Goal: Information Seeking & Learning: Compare options

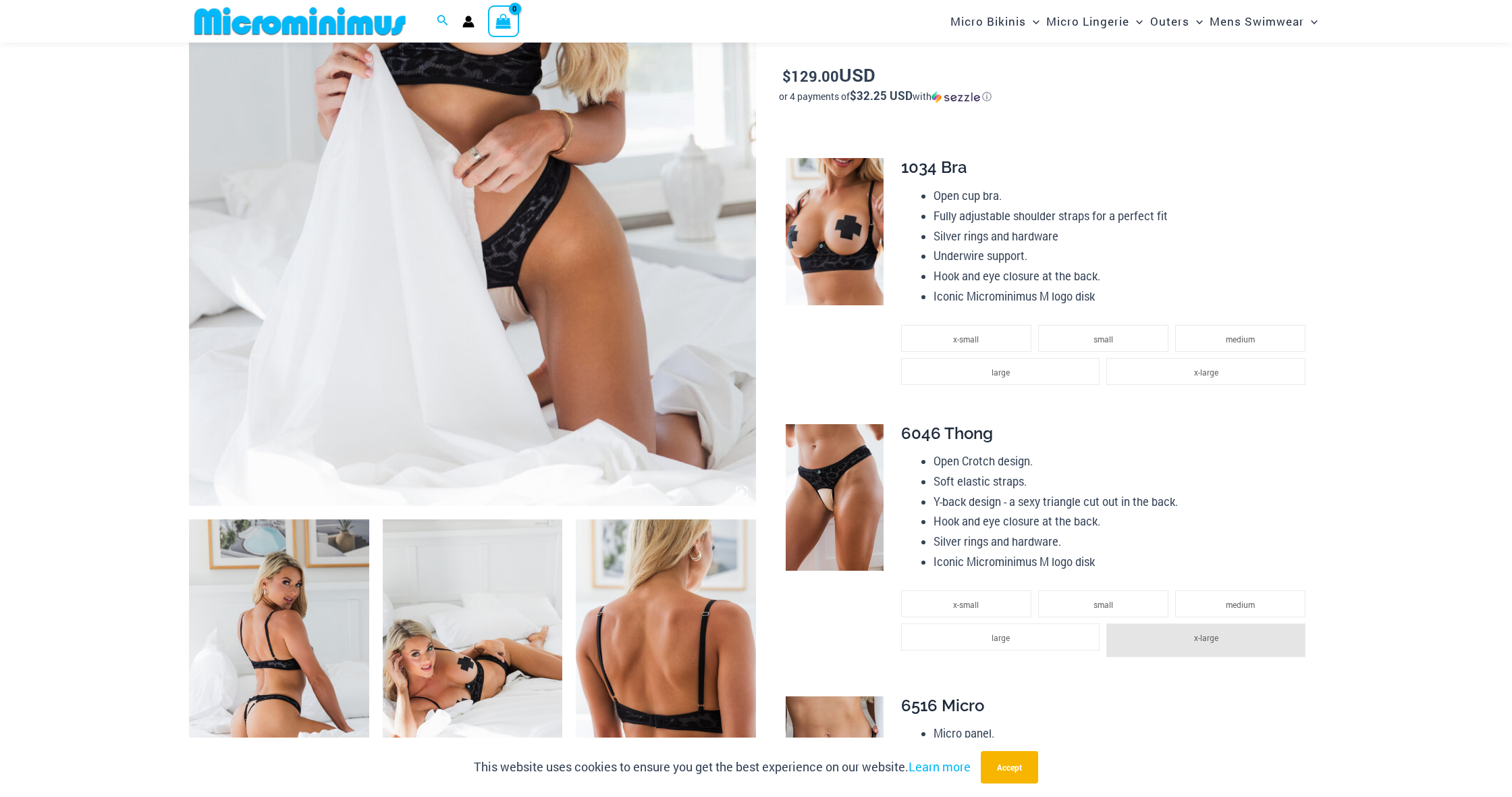
scroll to position [469, 0]
click at [280, 599] on img at bounding box center [279, 653] width 180 height 270
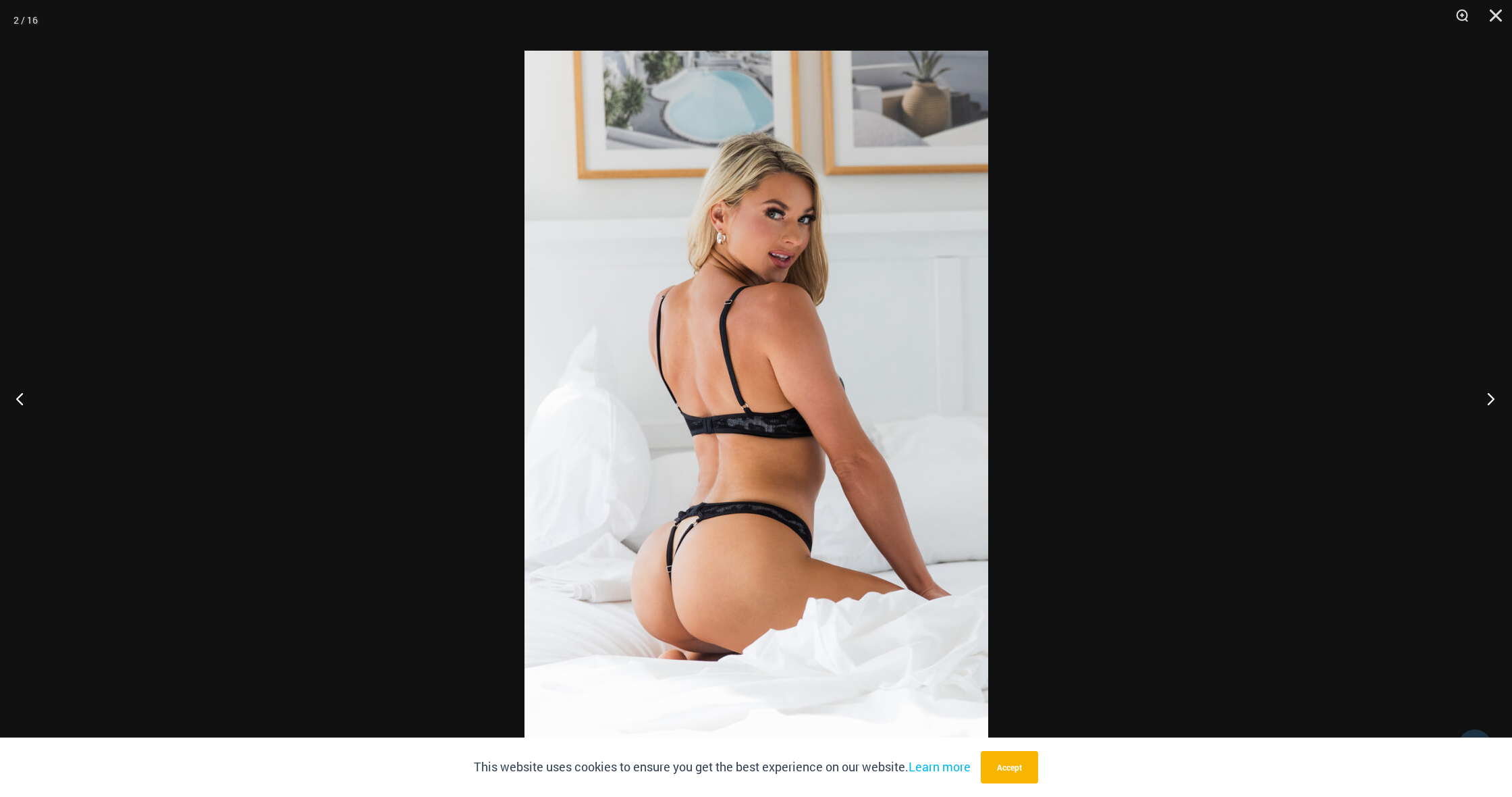
click at [1487, 389] on button "Next" at bounding box center [1487, 399] width 51 height 68
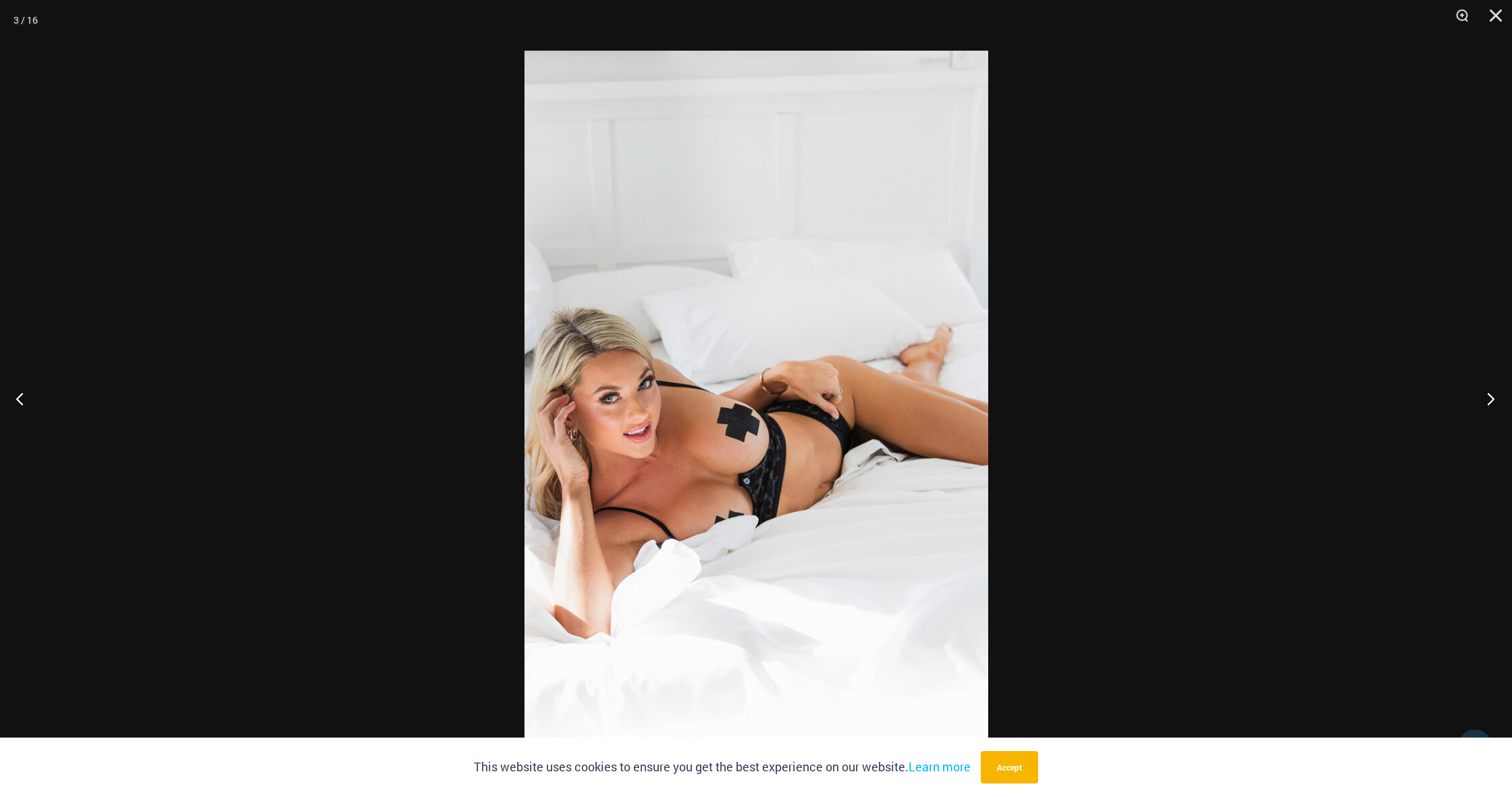
click at [1487, 389] on button "Next" at bounding box center [1487, 399] width 51 height 68
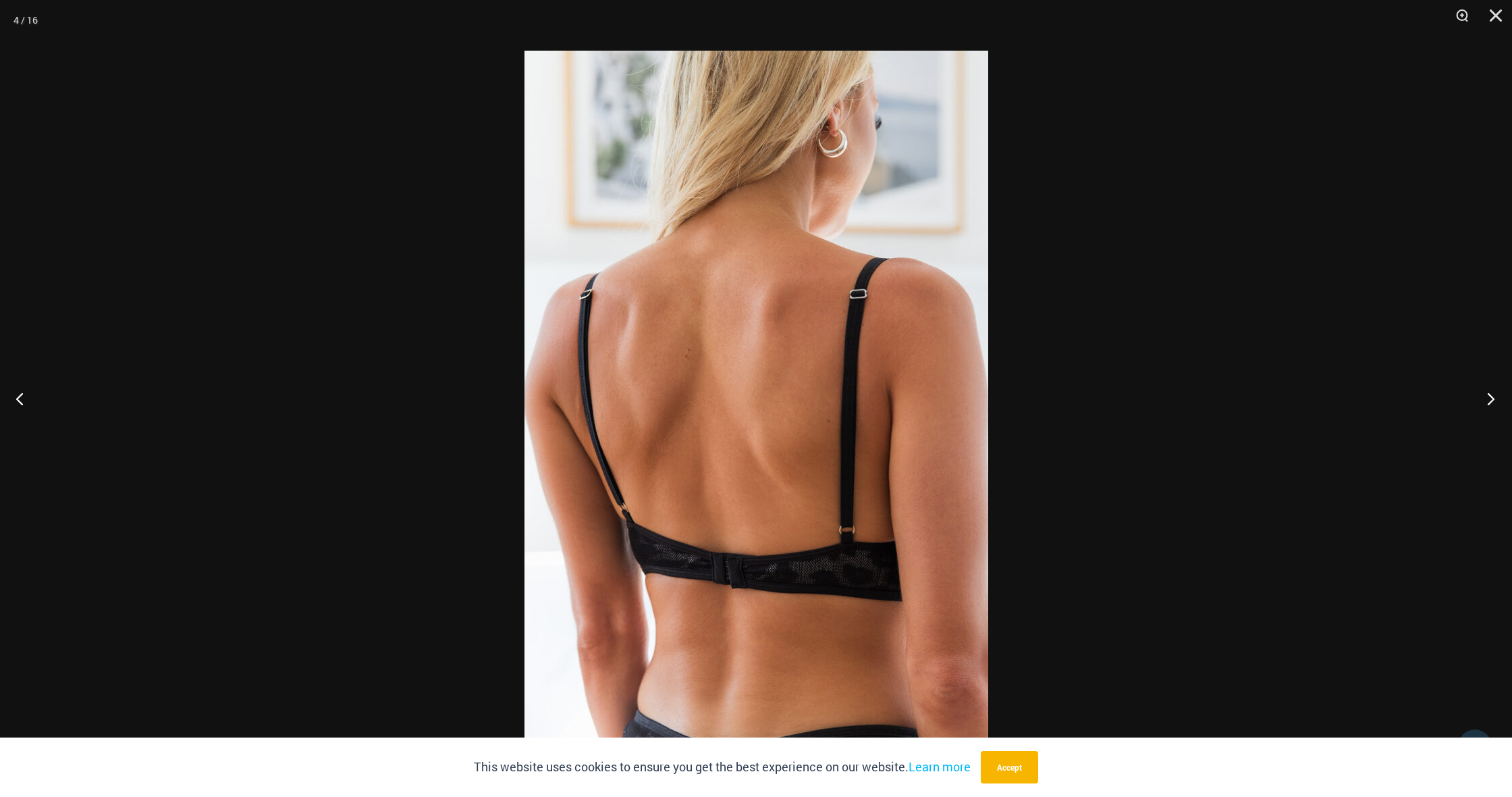
click at [1487, 389] on button "Next" at bounding box center [1487, 399] width 51 height 68
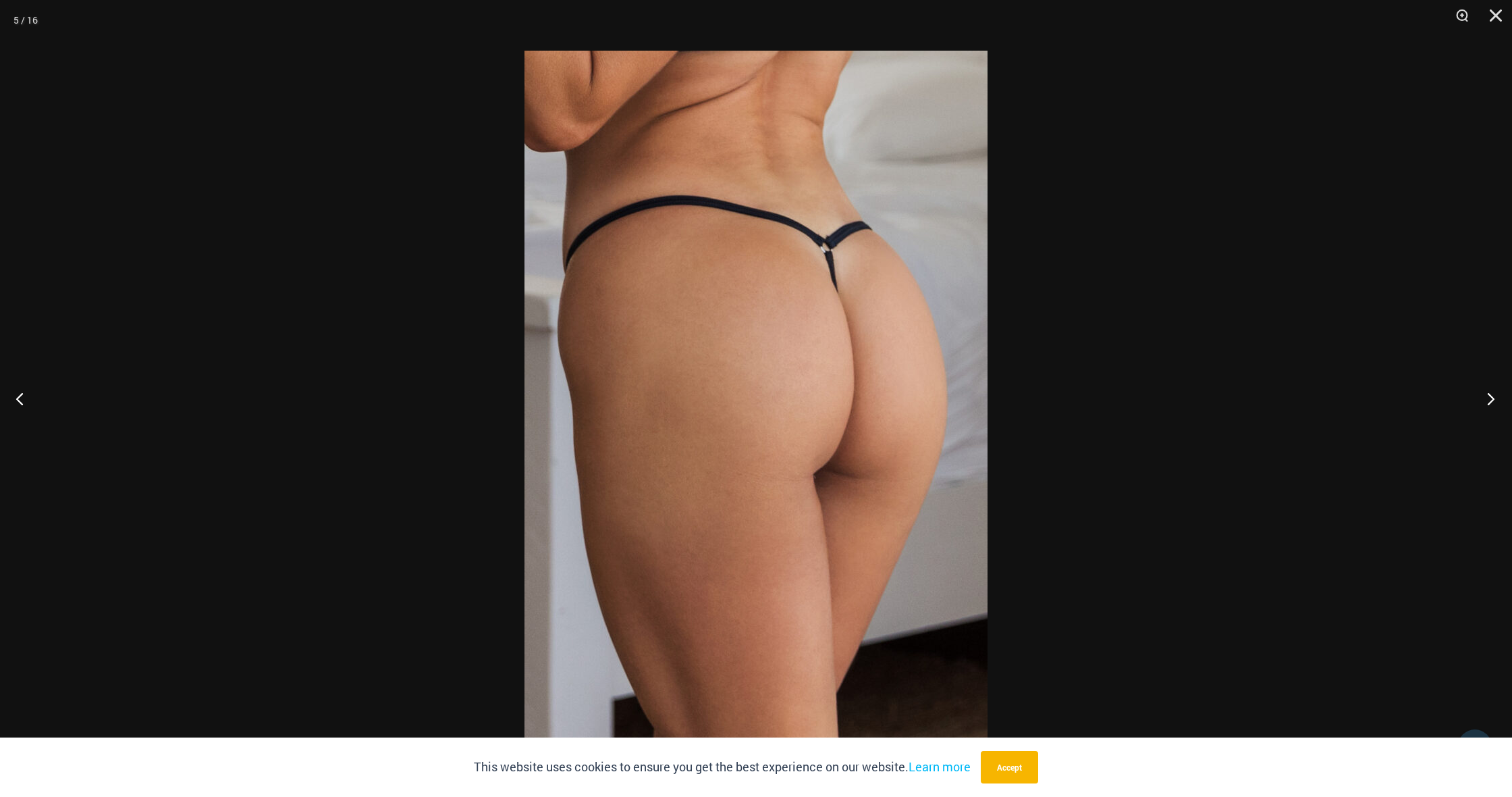
click at [1487, 389] on button "Next" at bounding box center [1487, 399] width 51 height 68
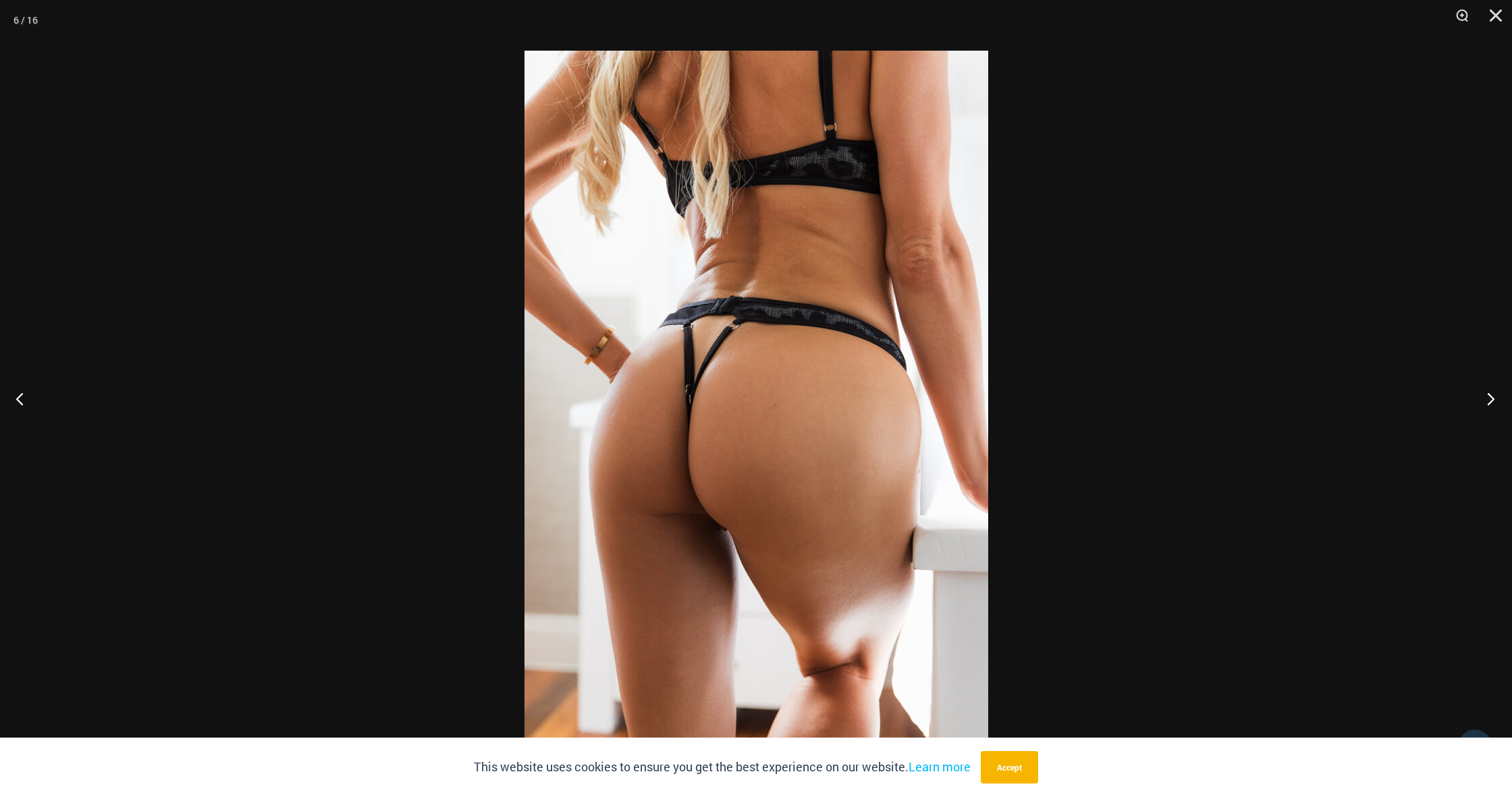
click at [1488, 402] on button "Next" at bounding box center [1487, 399] width 51 height 68
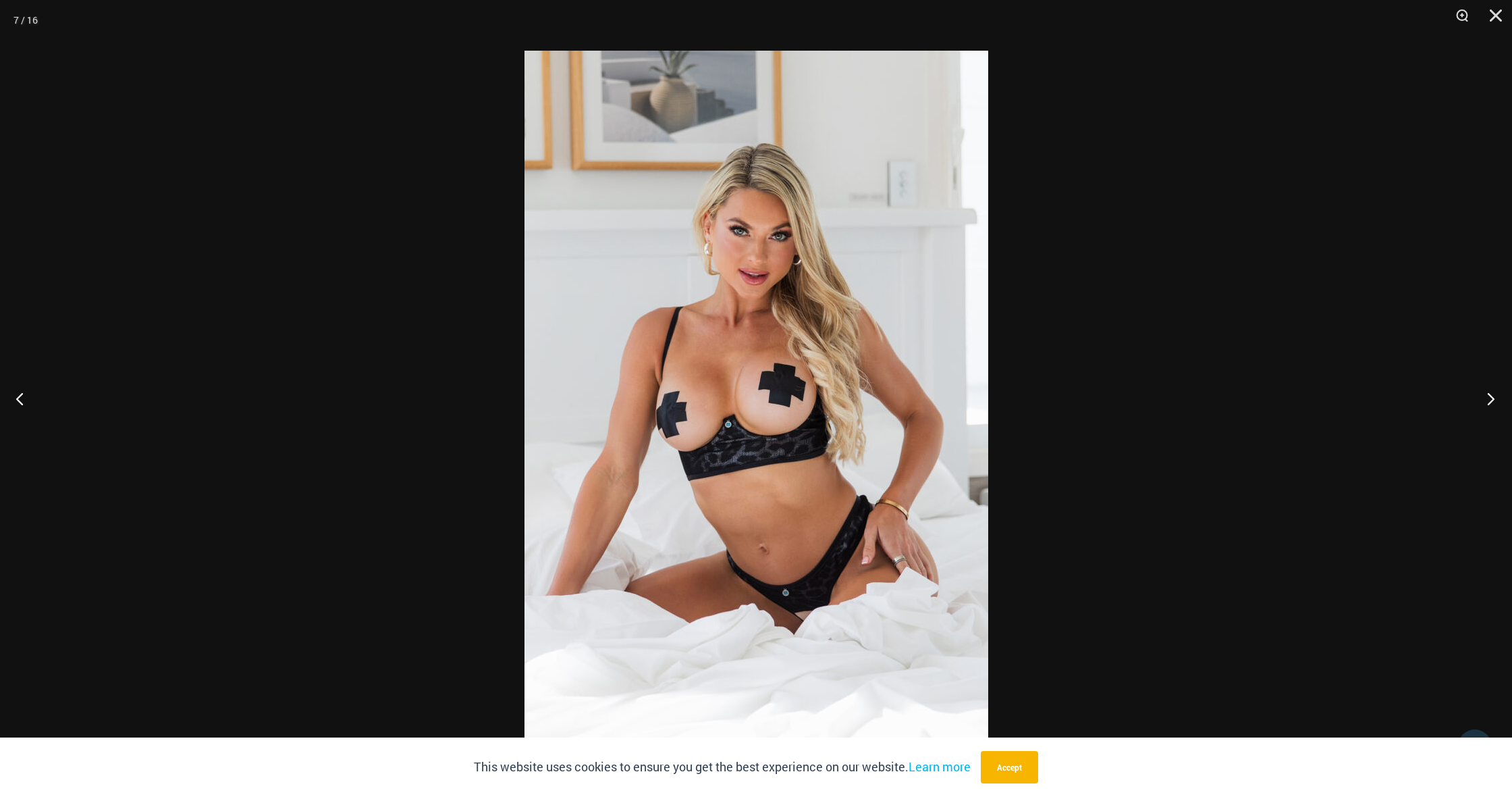
click at [1488, 402] on button "Next" at bounding box center [1487, 399] width 51 height 68
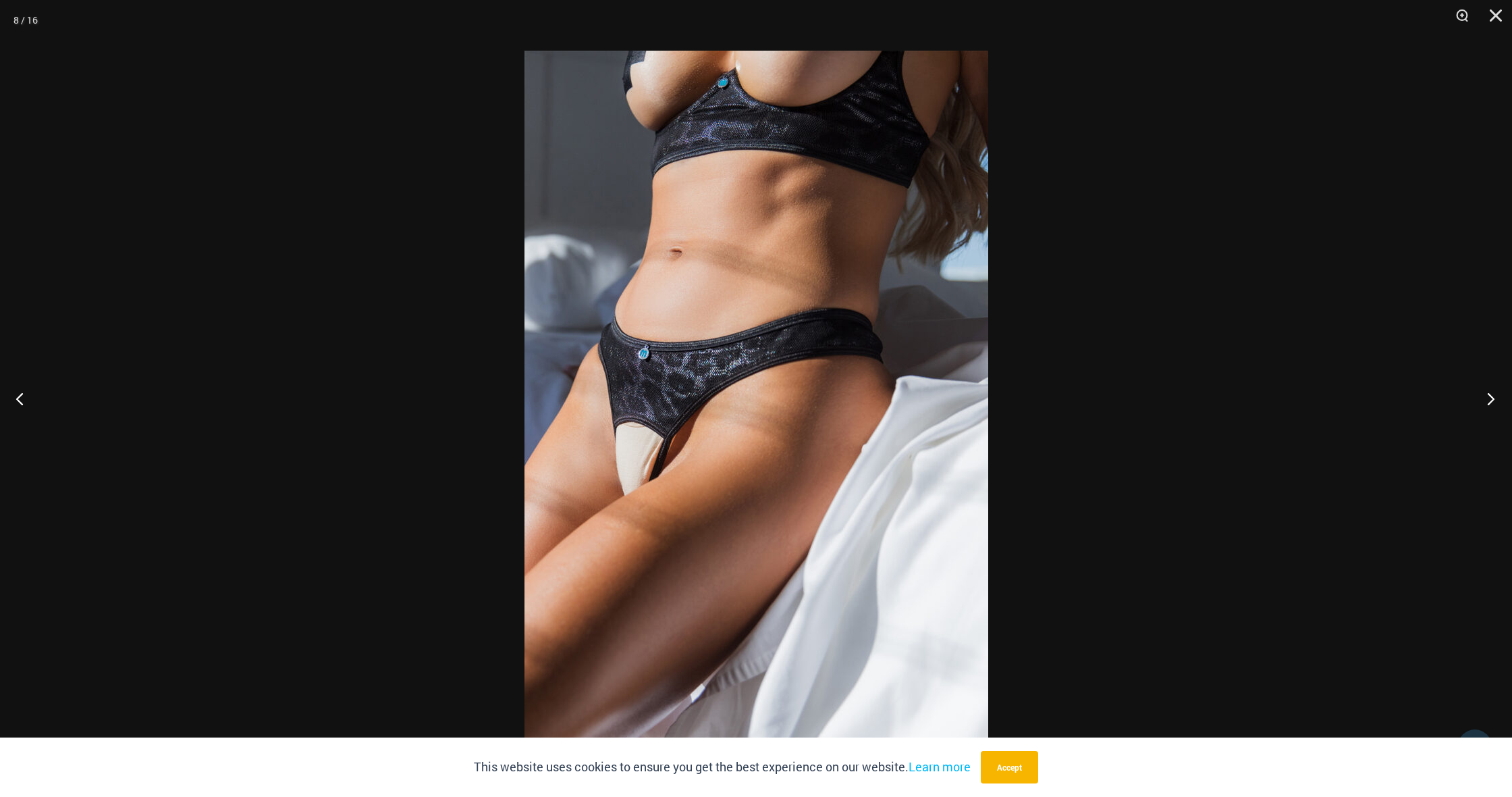
click at [1488, 402] on button "Next" at bounding box center [1487, 399] width 51 height 68
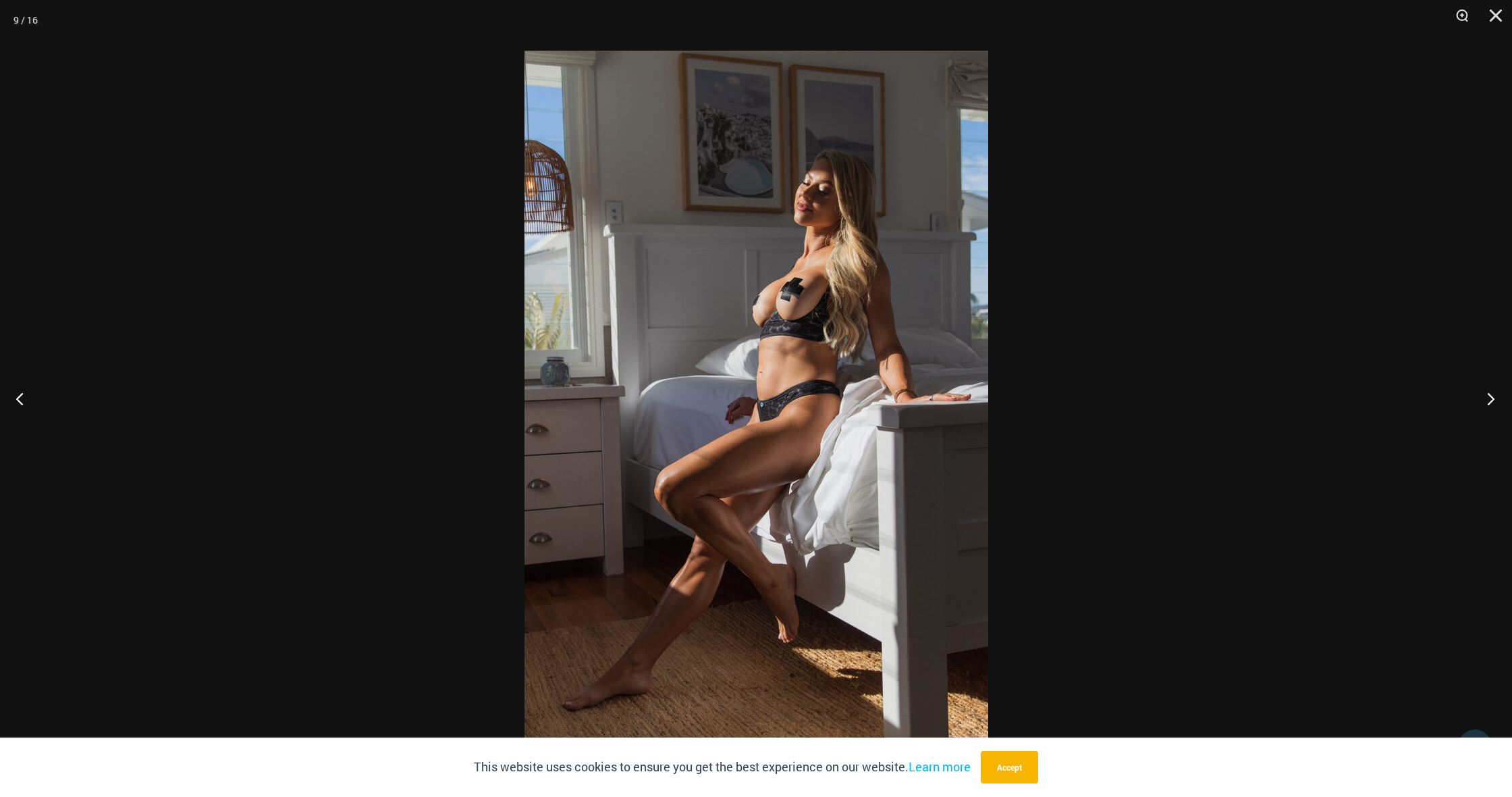
click at [1488, 402] on button "Next" at bounding box center [1487, 399] width 51 height 68
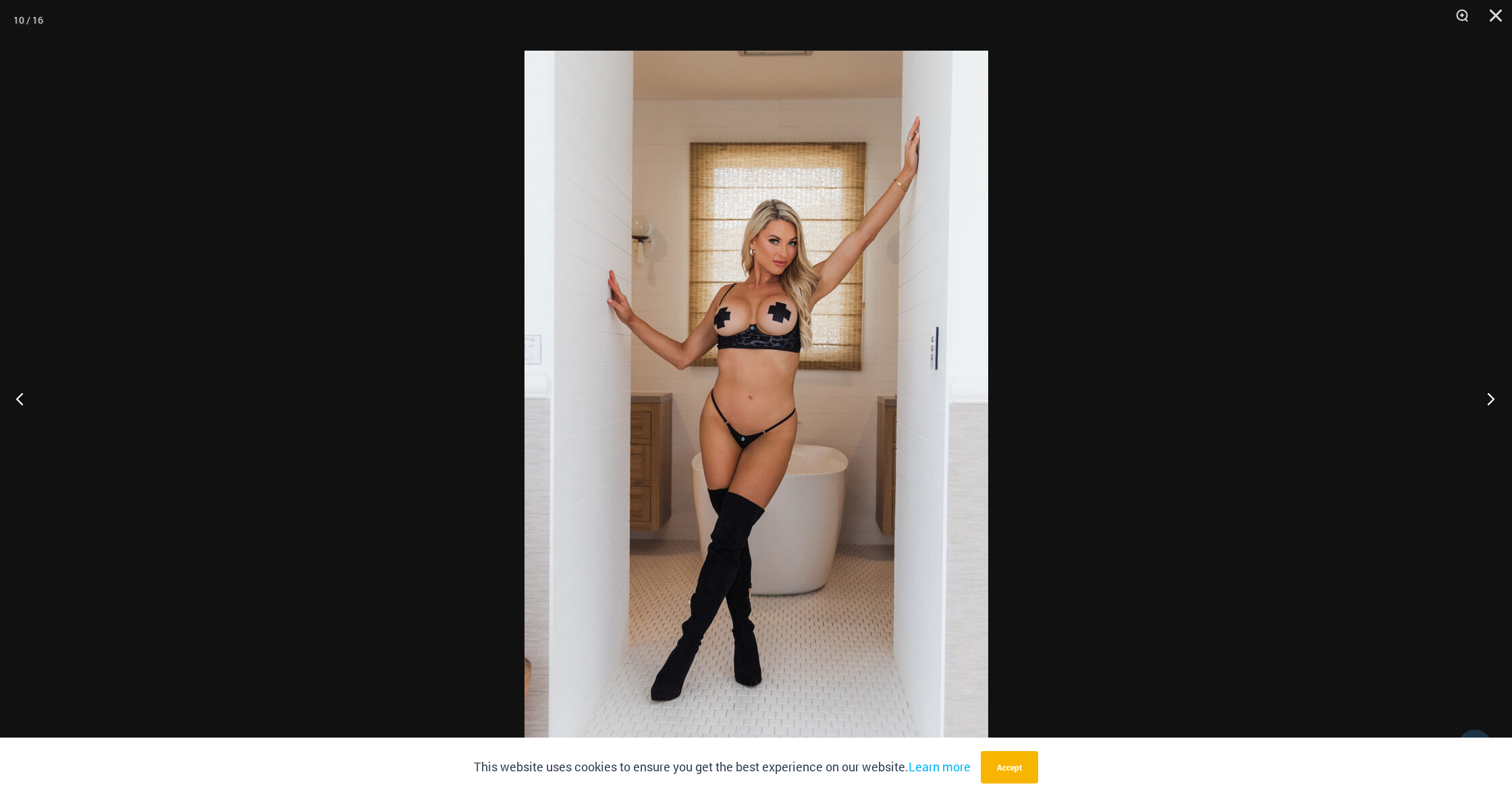
click at [1488, 402] on button "Next" at bounding box center [1487, 399] width 51 height 68
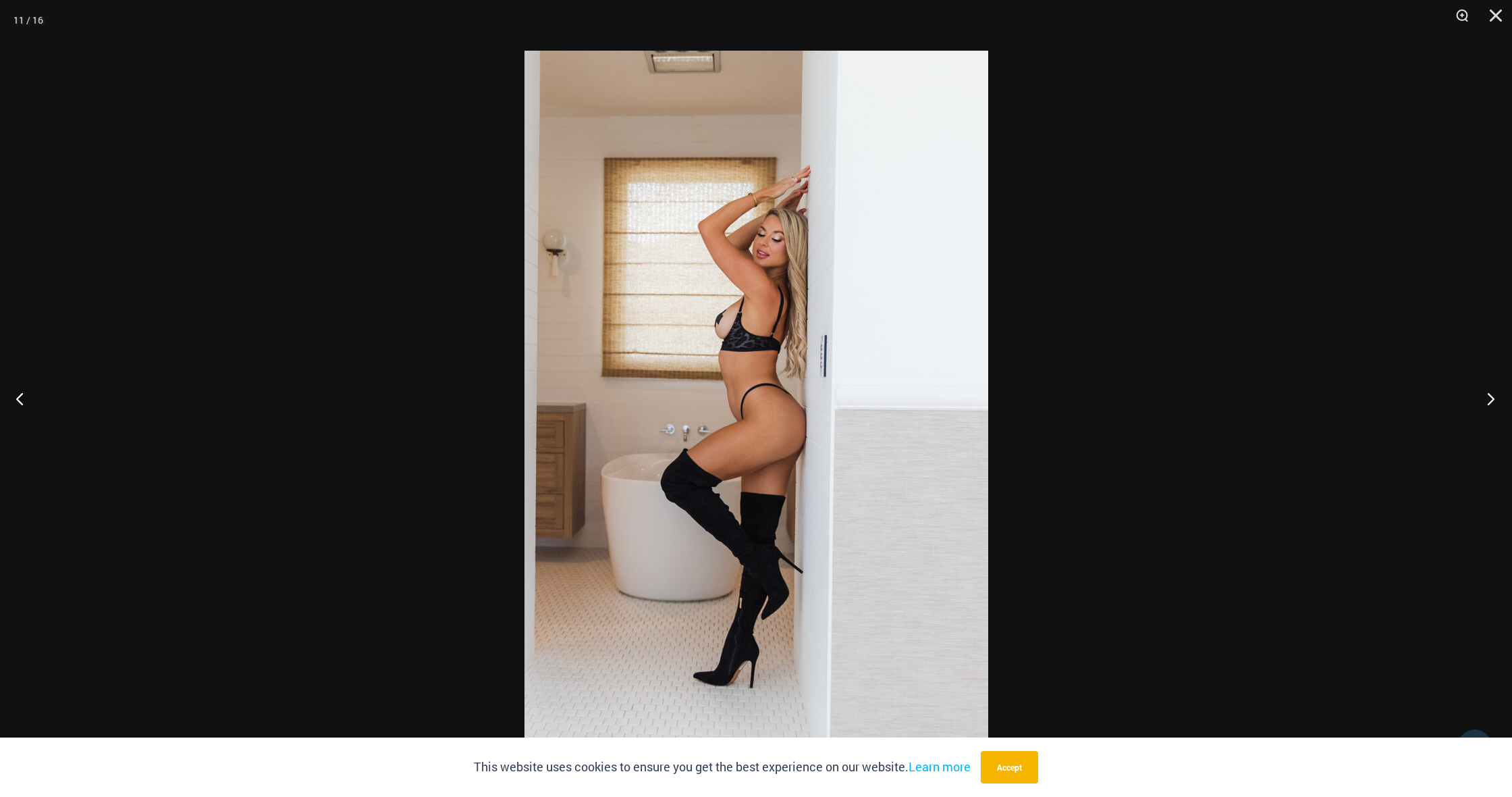
click at [1488, 402] on button "Next" at bounding box center [1487, 399] width 51 height 68
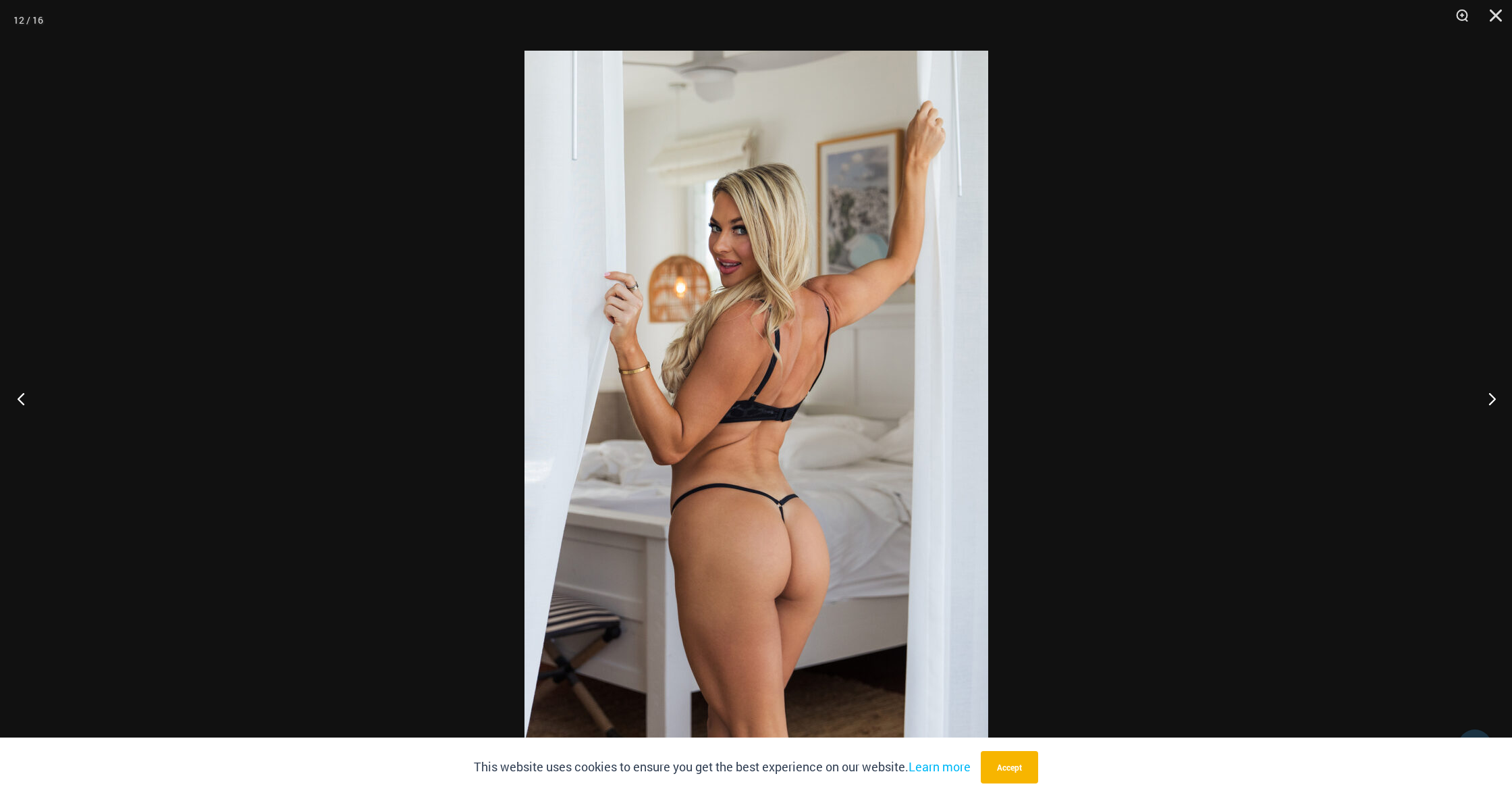
click at [15, 407] on button "Previous" at bounding box center [25, 399] width 51 height 68
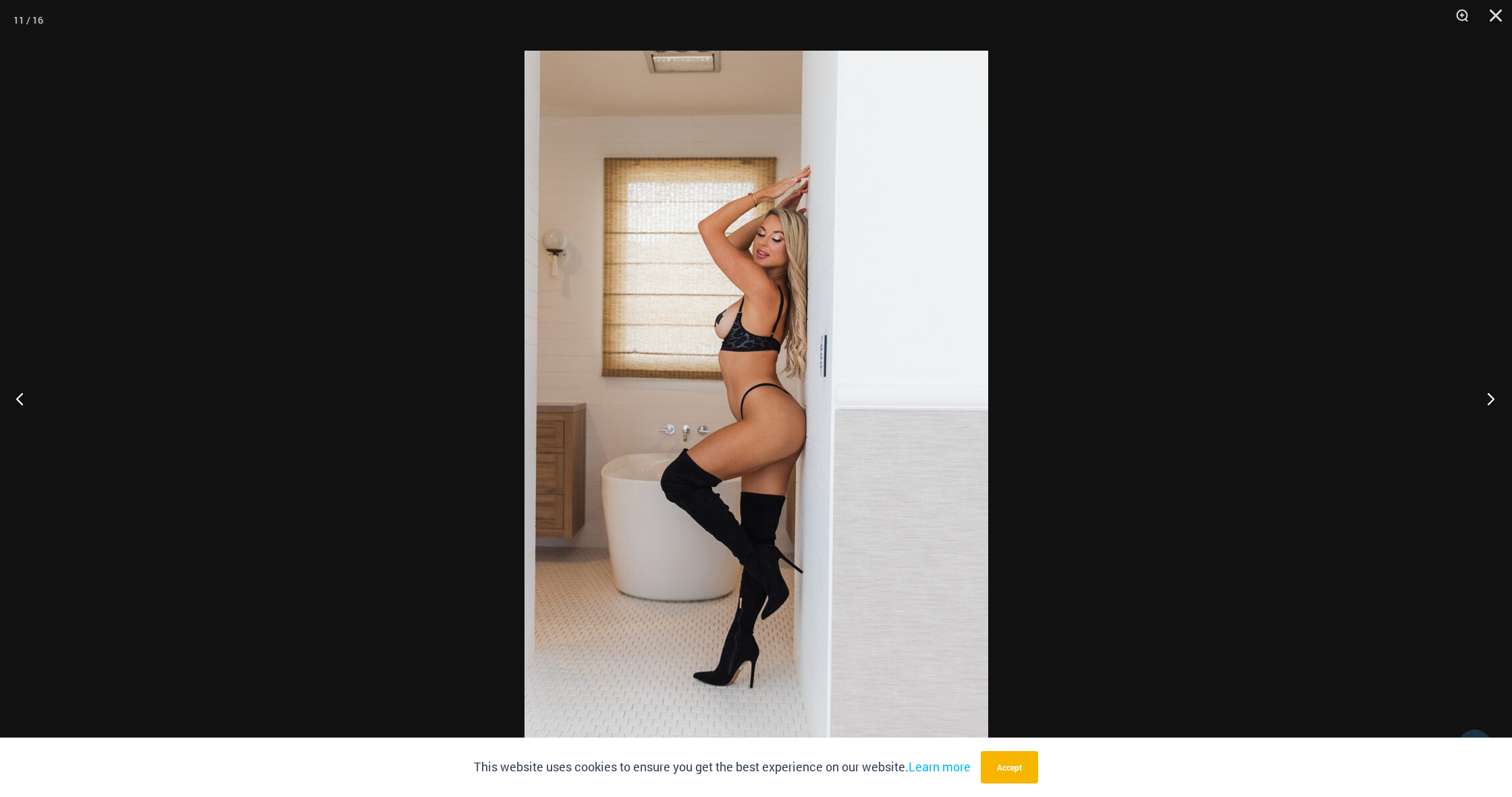
click at [1484, 398] on button "Next" at bounding box center [1487, 399] width 51 height 68
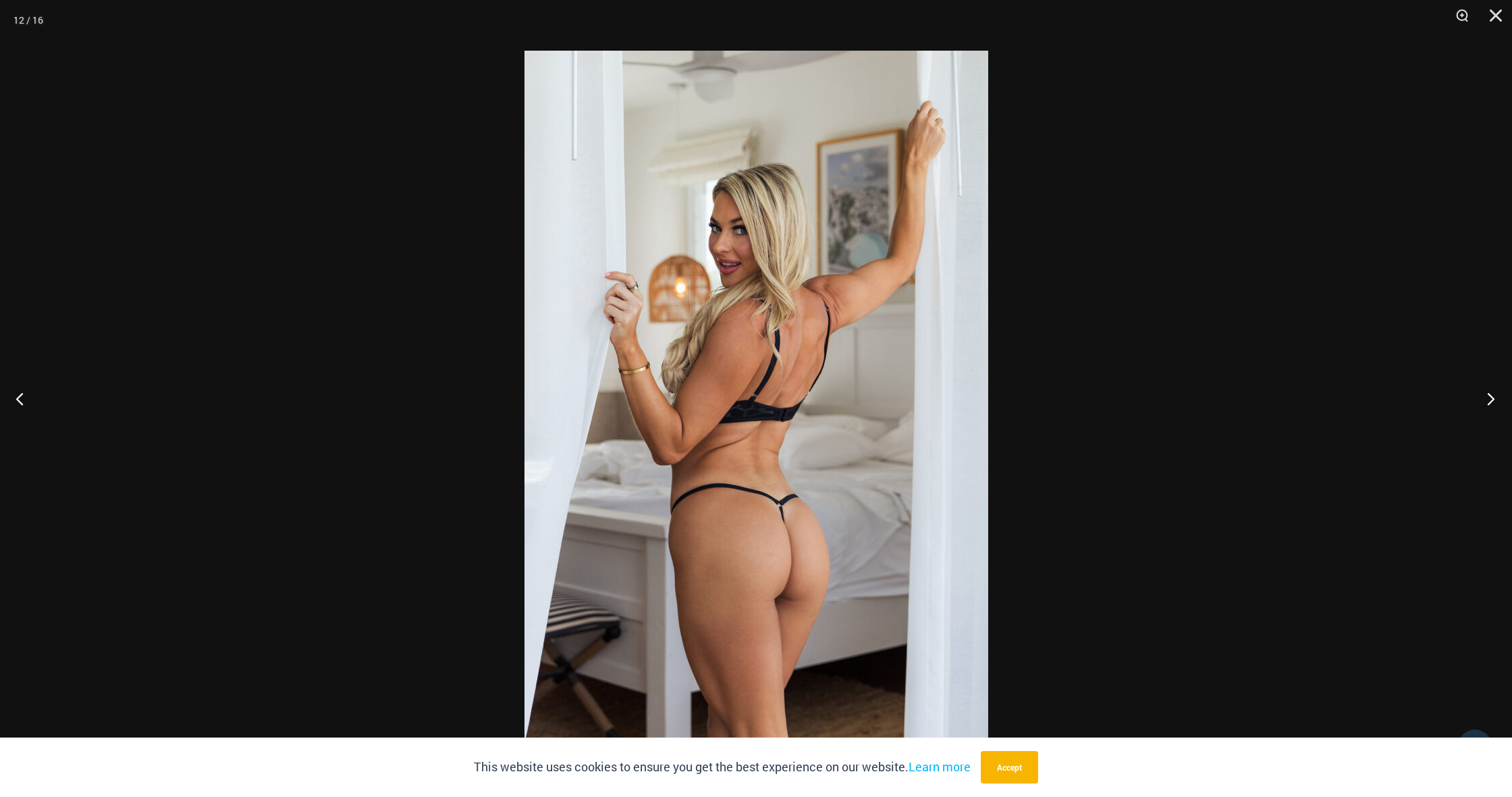
click at [1484, 398] on button "Next" at bounding box center [1487, 399] width 51 height 68
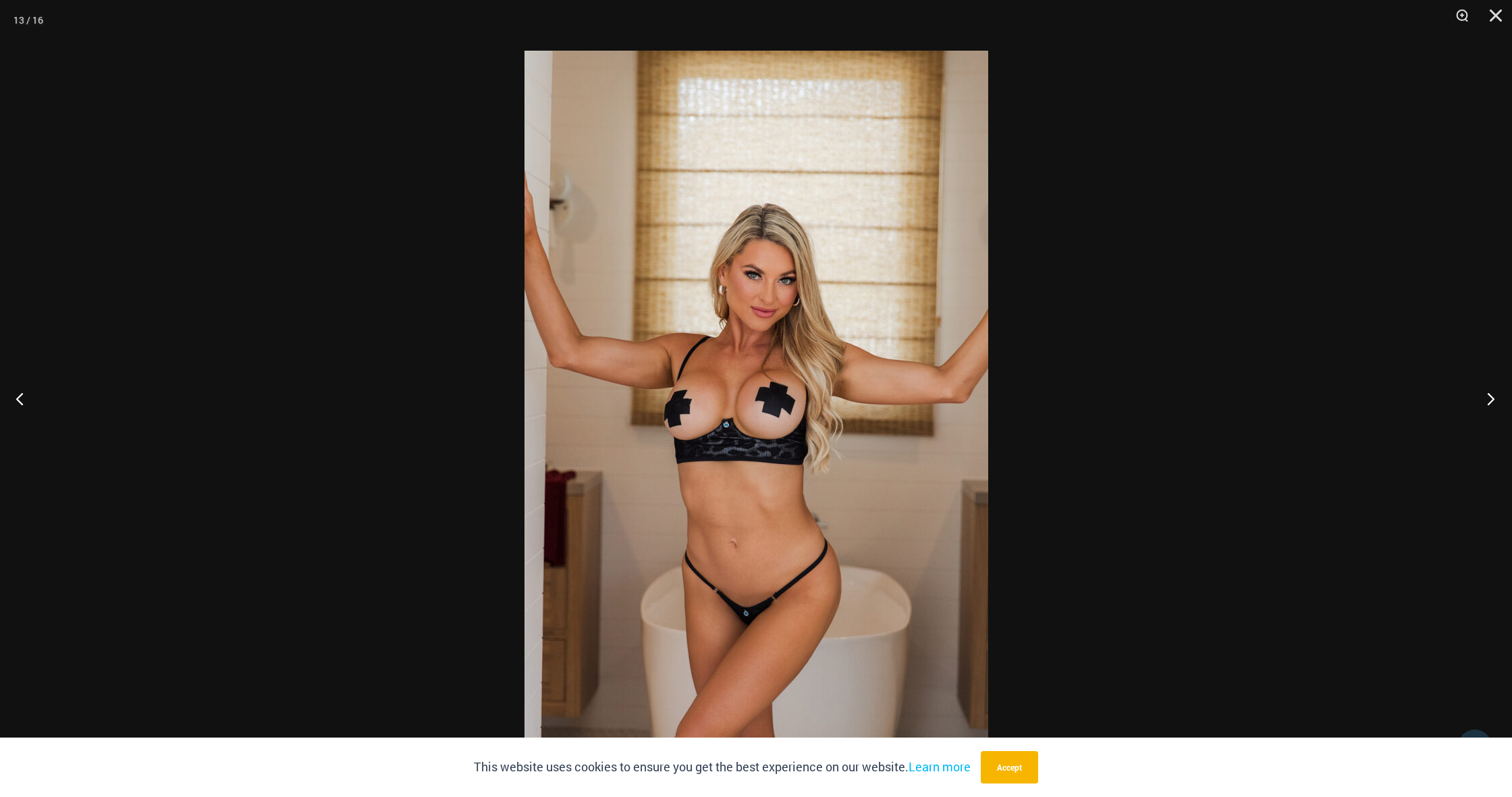
click at [1484, 398] on button "Next" at bounding box center [1487, 399] width 51 height 68
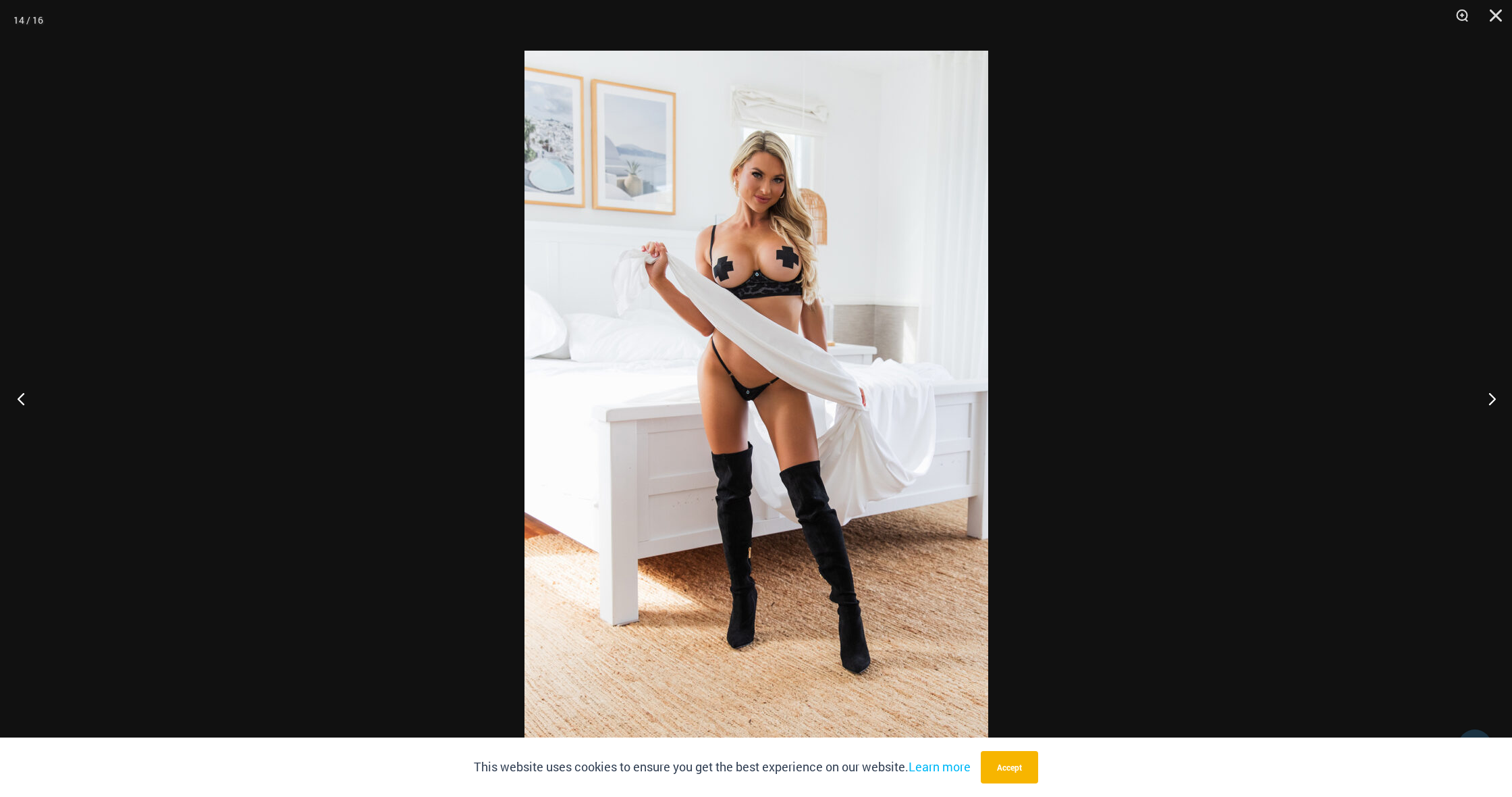
click at [25, 406] on button "Previous" at bounding box center [25, 399] width 51 height 68
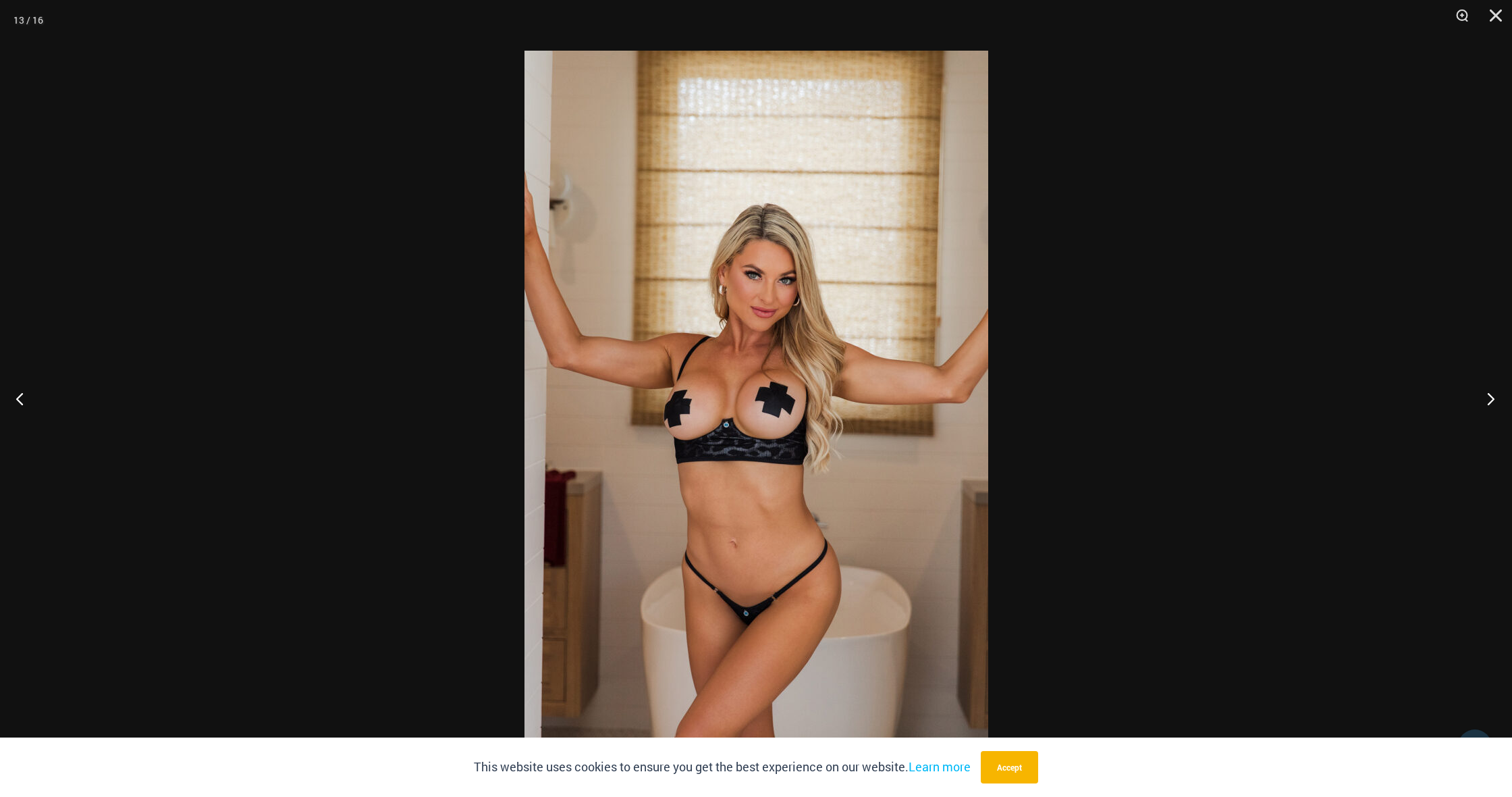
click at [1491, 401] on button "Next" at bounding box center [1487, 399] width 51 height 68
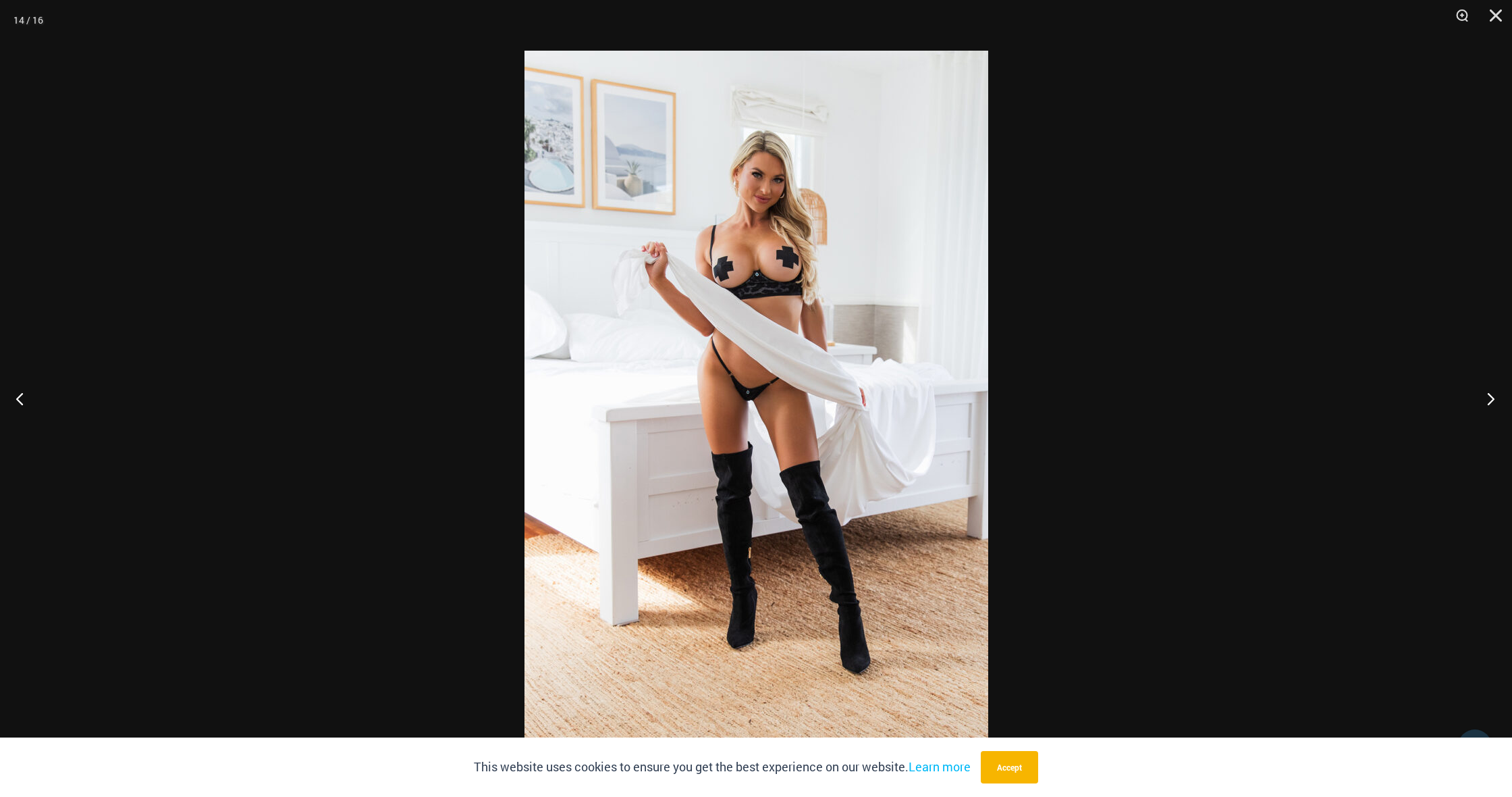
click at [1491, 401] on button "Next" at bounding box center [1487, 399] width 51 height 68
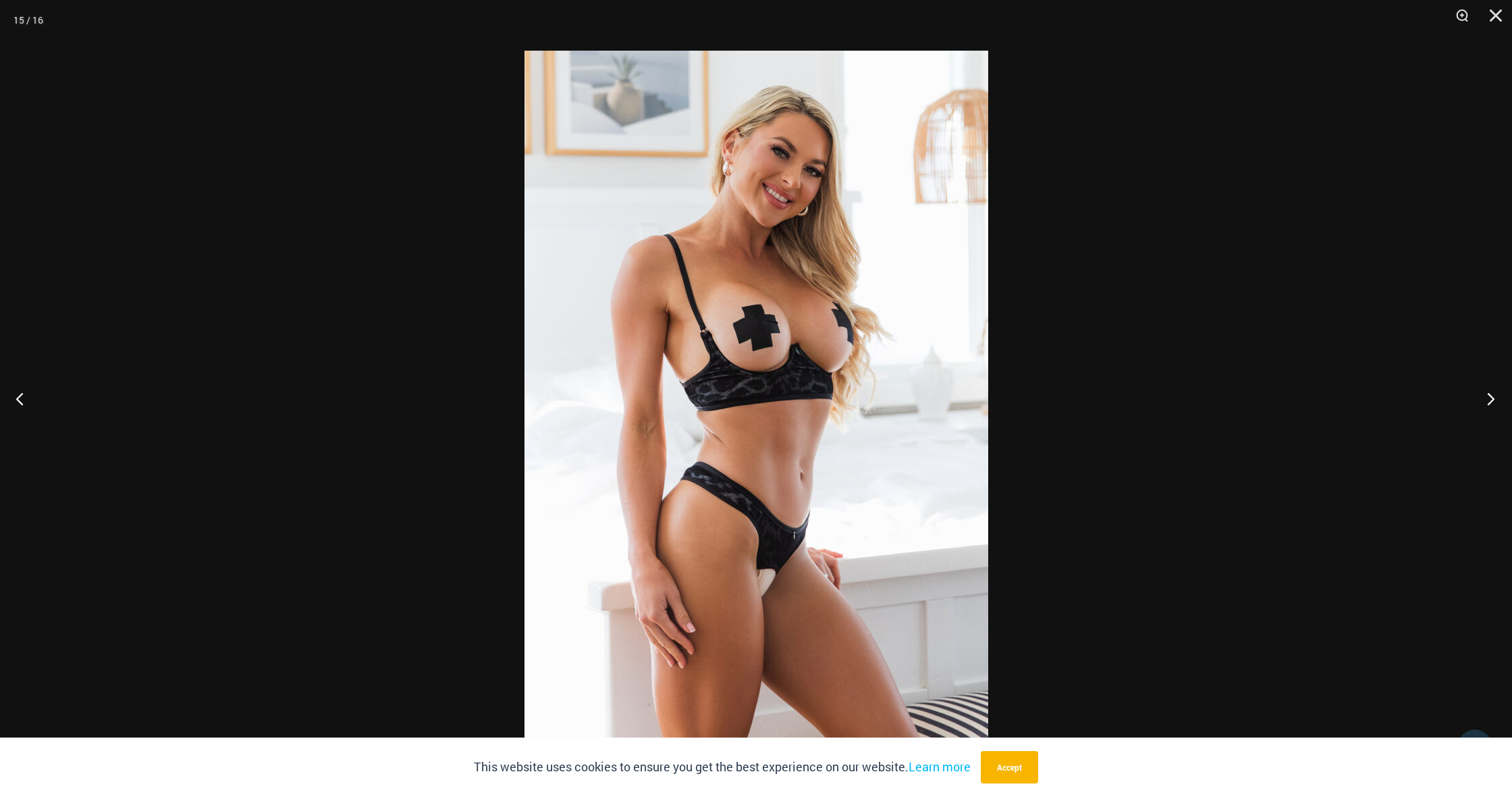
click at [1491, 401] on button "Next" at bounding box center [1487, 399] width 51 height 68
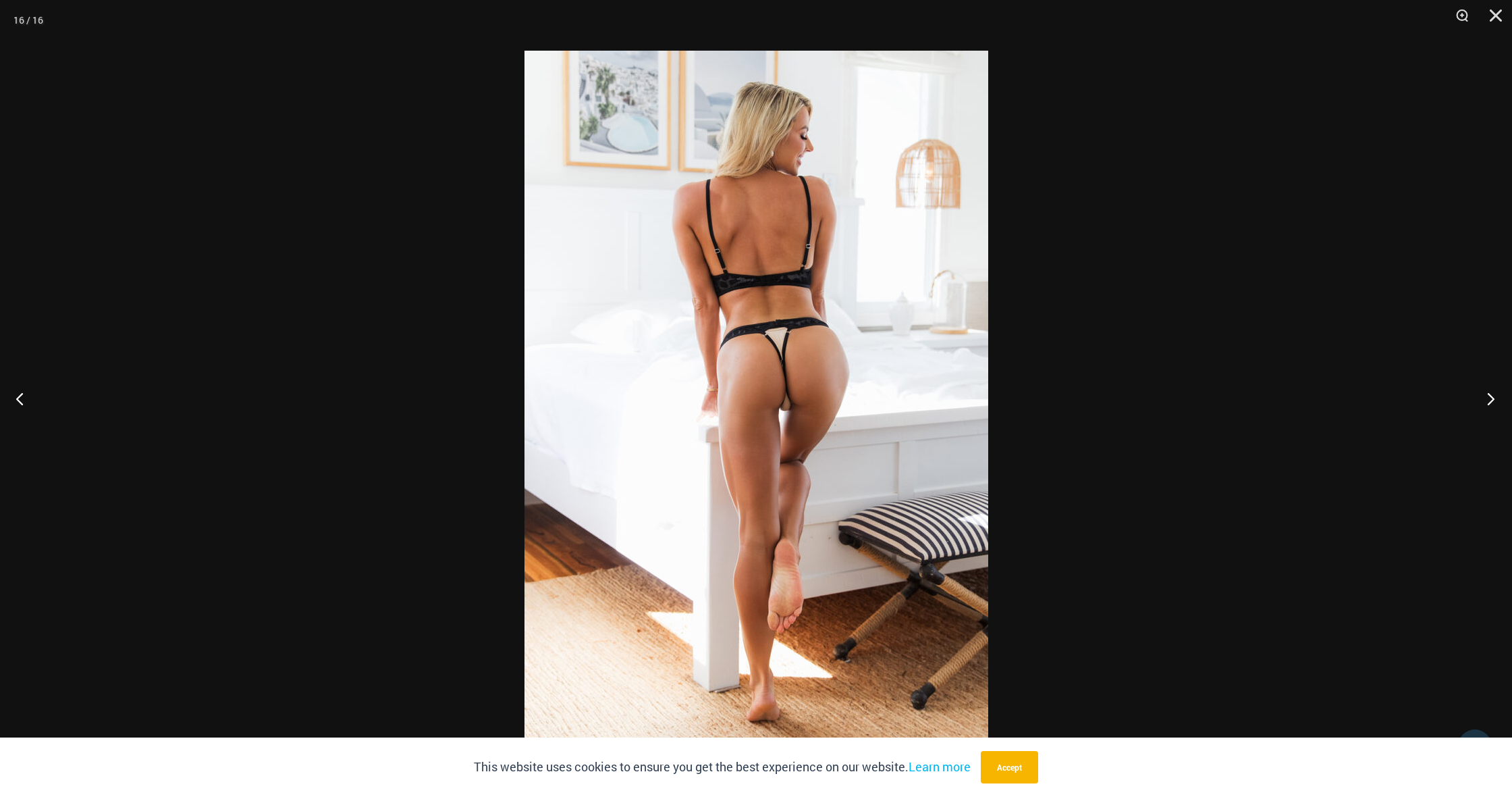
click at [1491, 401] on button "Next" at bounding box center [1487, 399] width 51 height 68
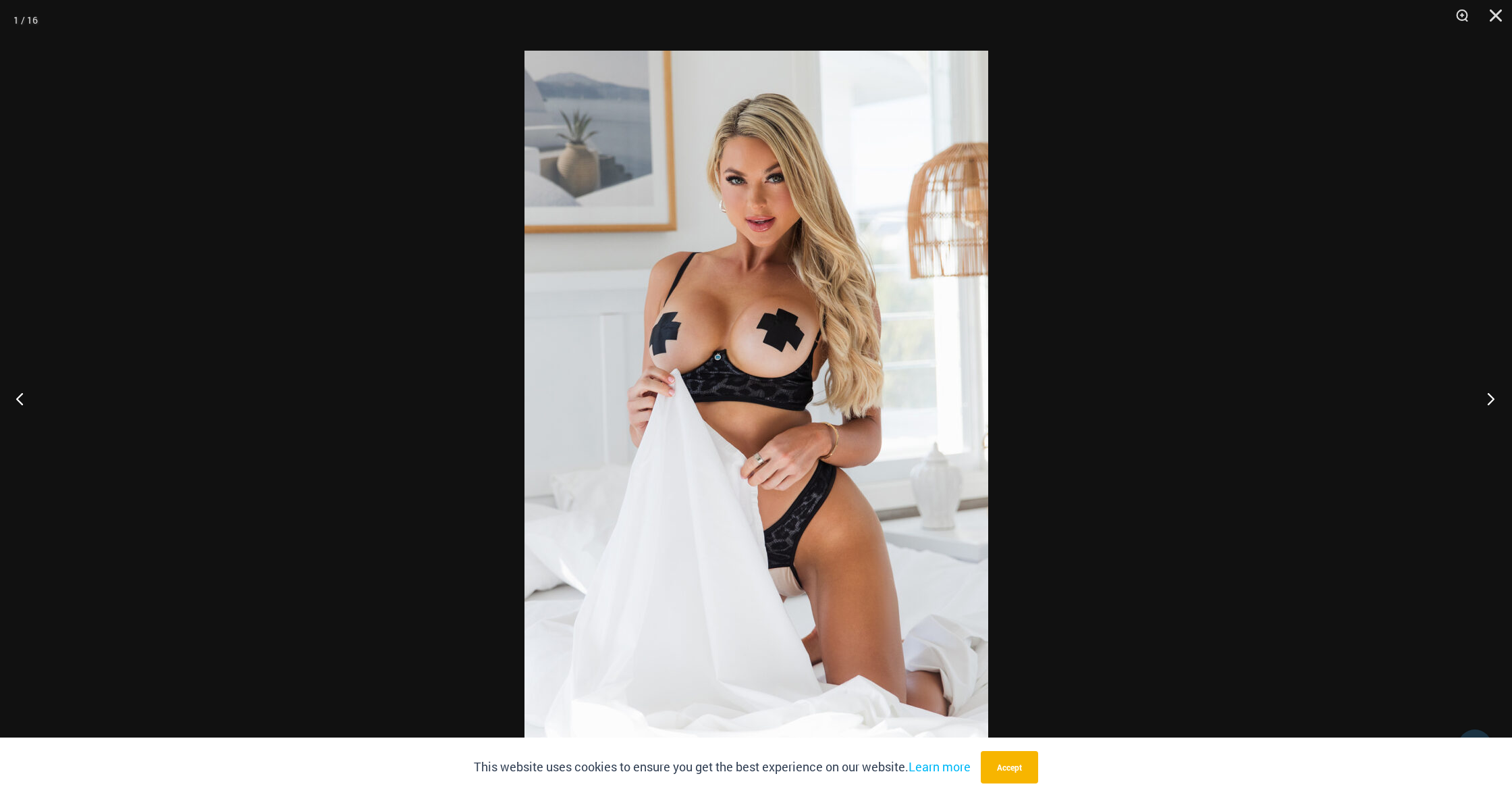
click at [1491, 401] on button "Next" at bounding box center [1487, 399] width 51 height 68
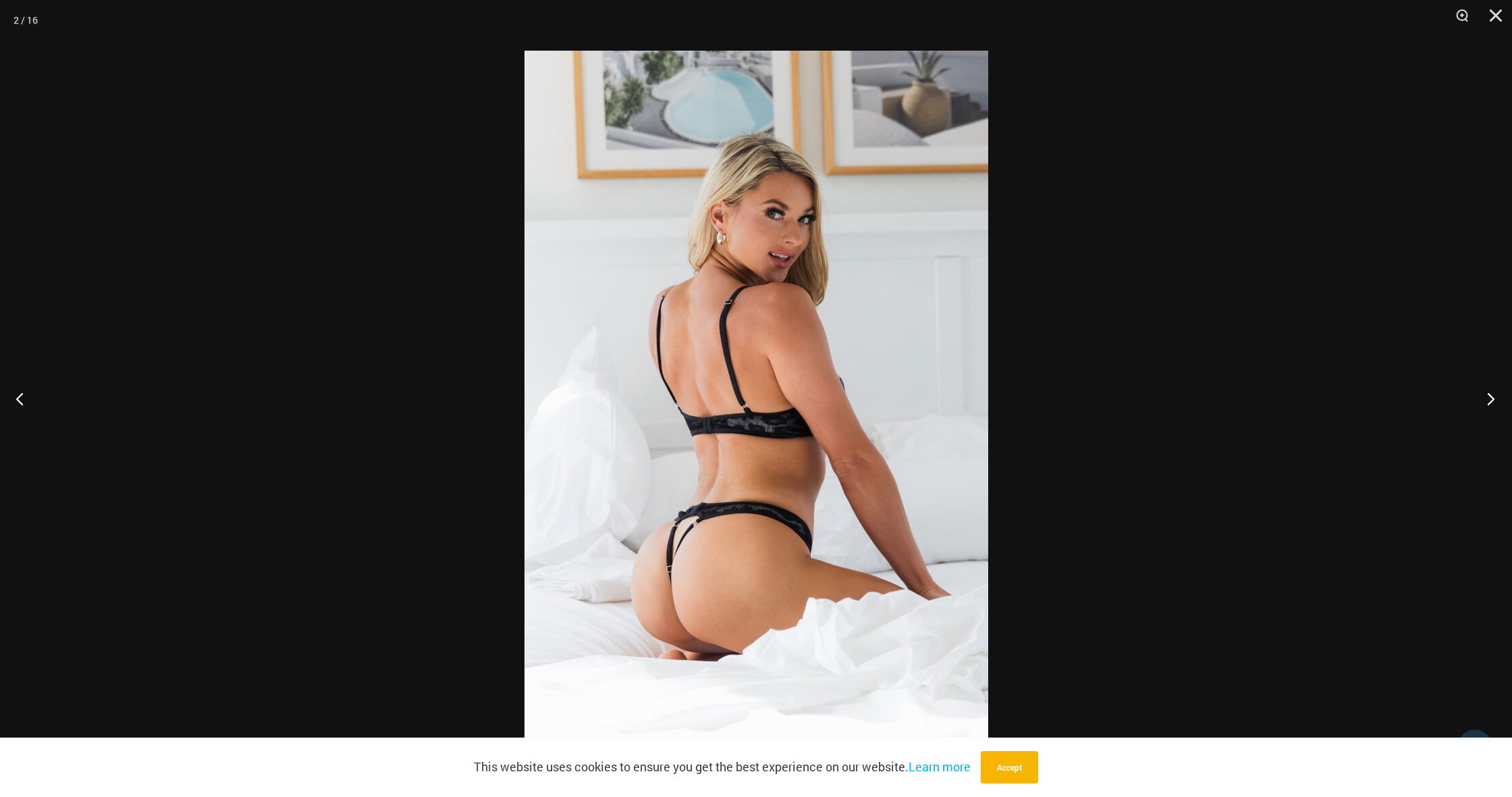
click at [1491, 401] on button "Next" at bounding box center [1487, 399] width 51 height 68
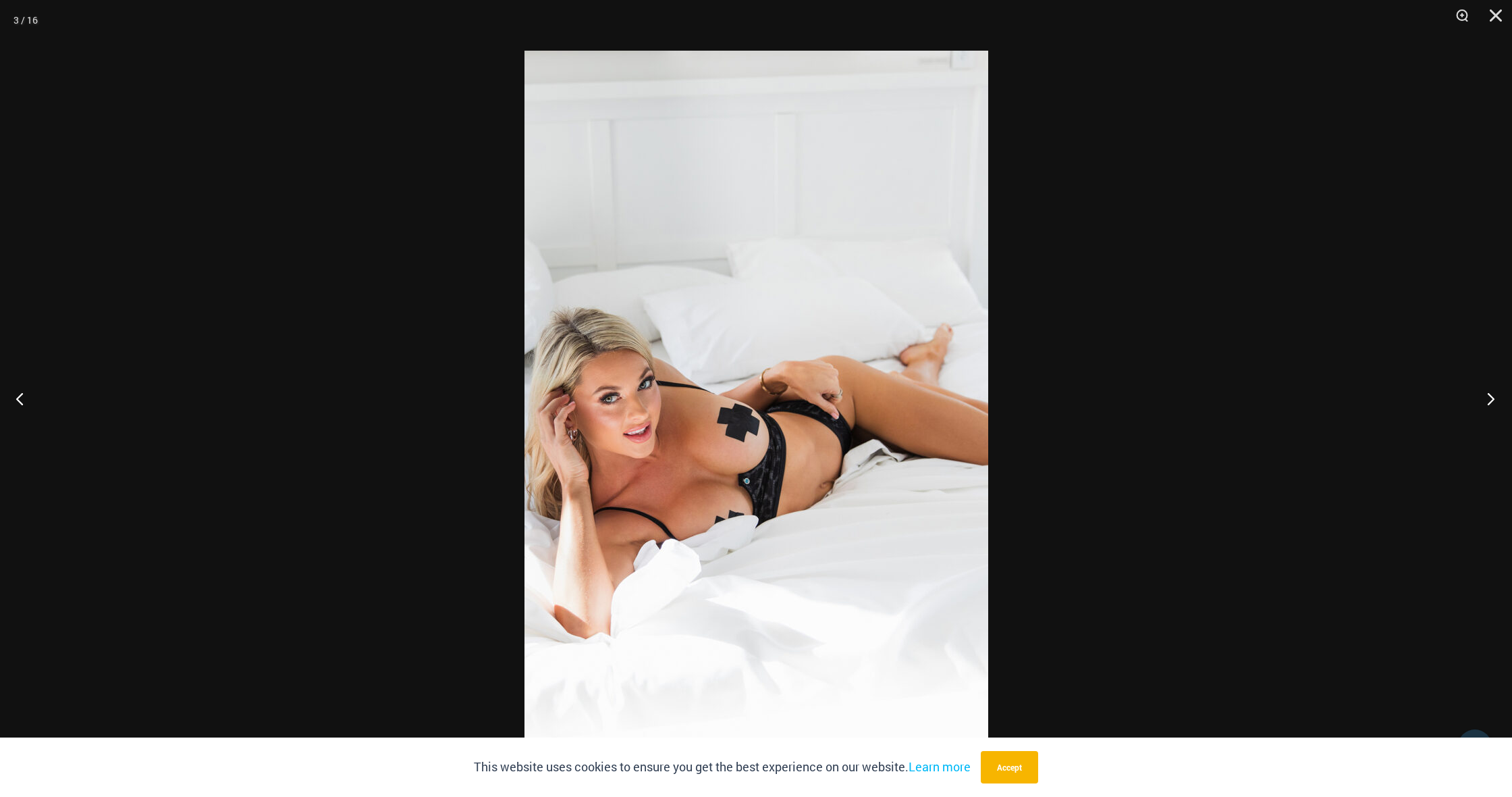
click at [1491, 401] on button "Next" at bounding box center [1487, 399] width 51 height 68
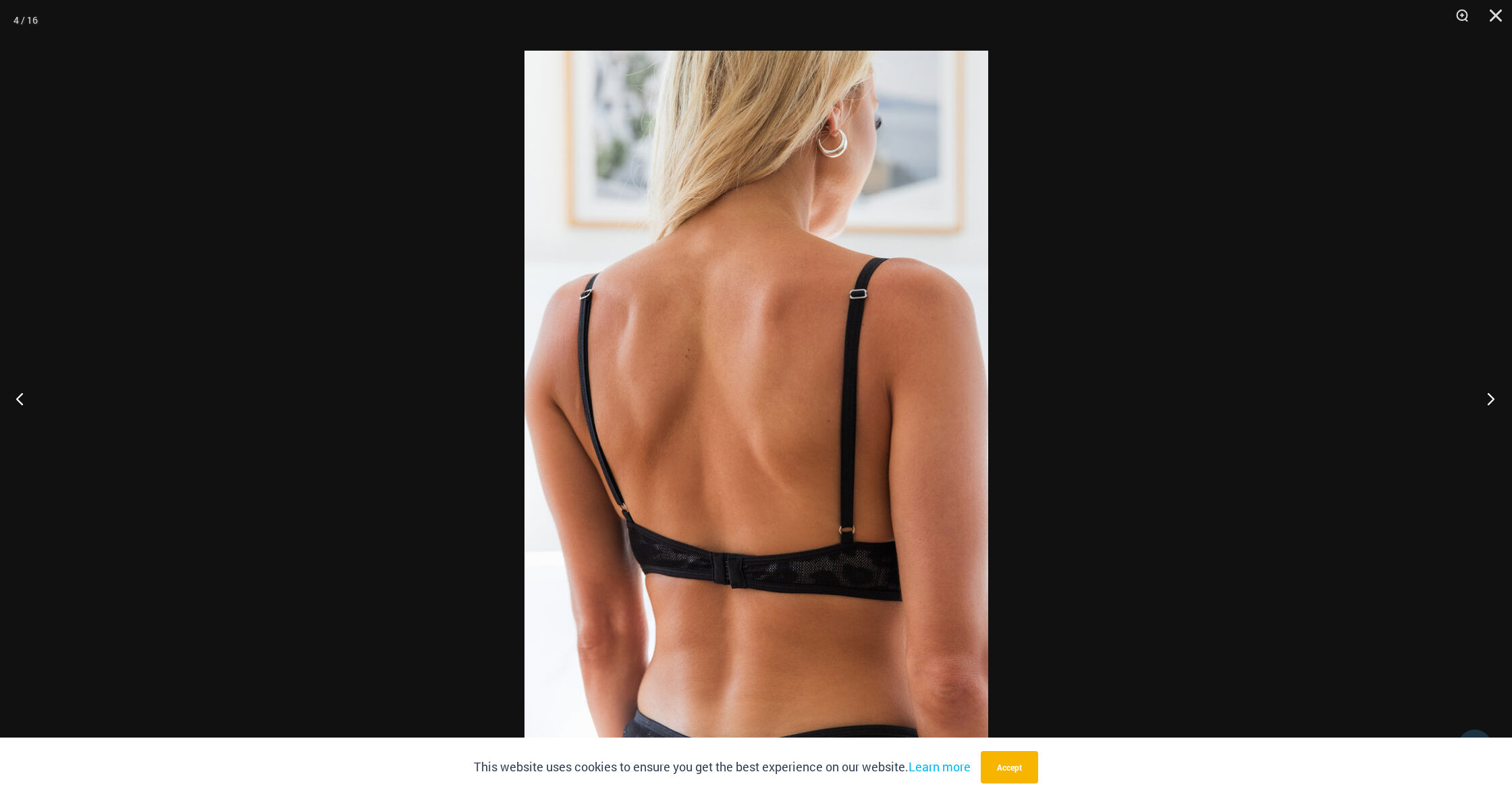
click at [1491, 401] on button "Next" at bounding box center [1487, 399] width 51 height 68
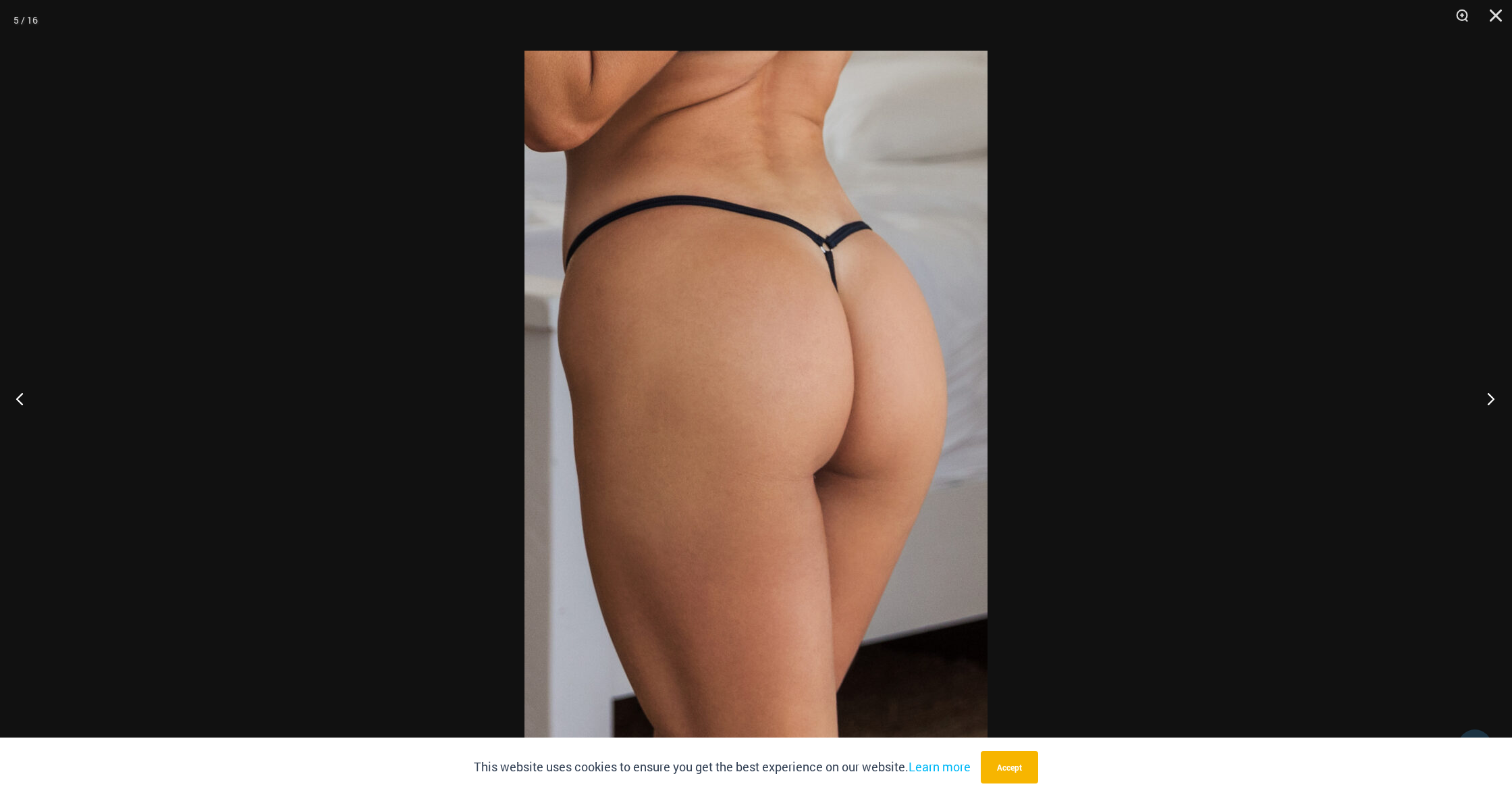
click at [1491, 401] on button "Next" at bounding box center [1487, 399] width 51 height 68
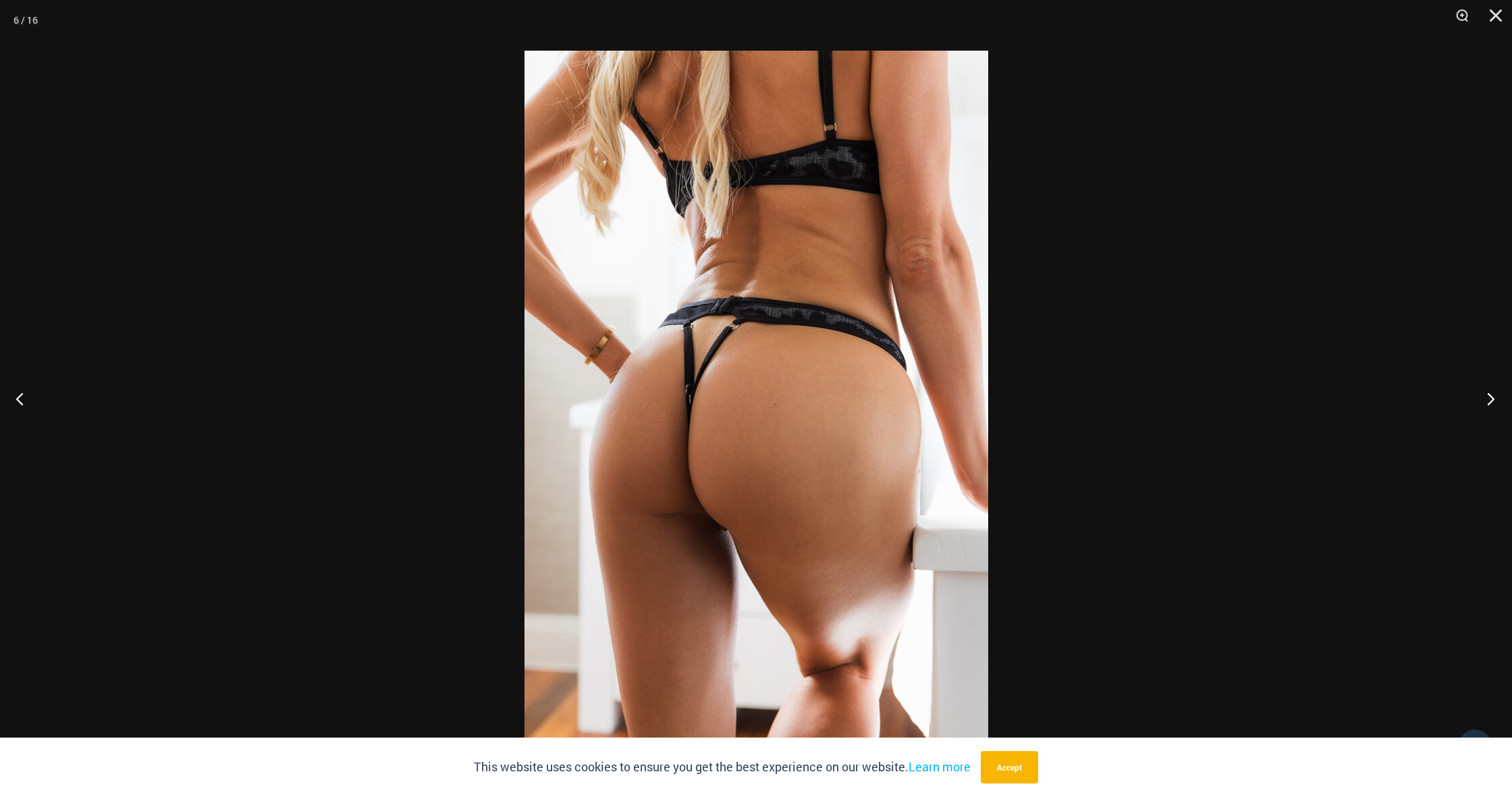
click at [1491, 401] on button "Next" at bounding box center [1487, 399] width 51 height 68
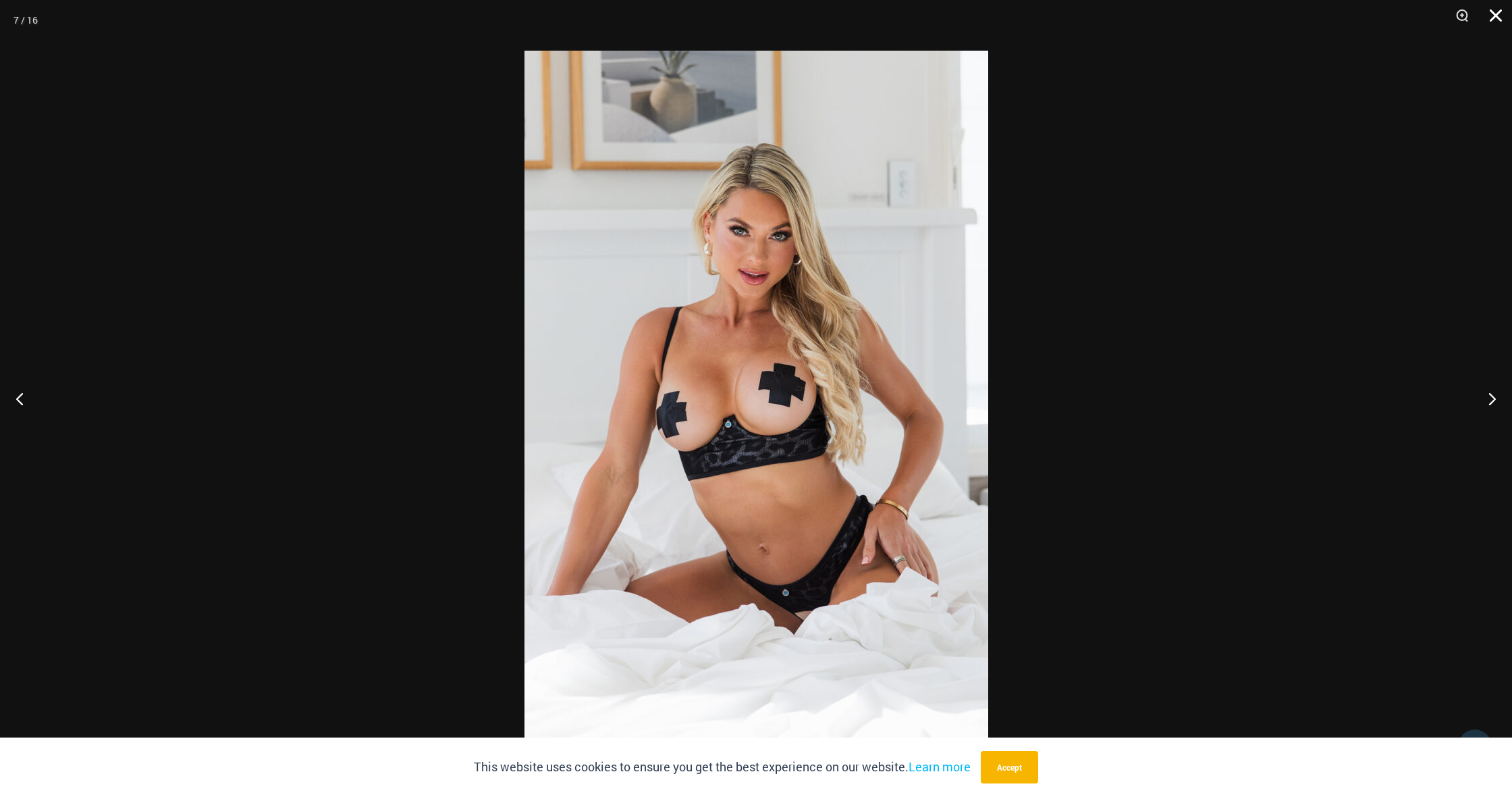
click at [1488, 17] on button "Close" at bounding box center [1492, 20] width 34 height 41
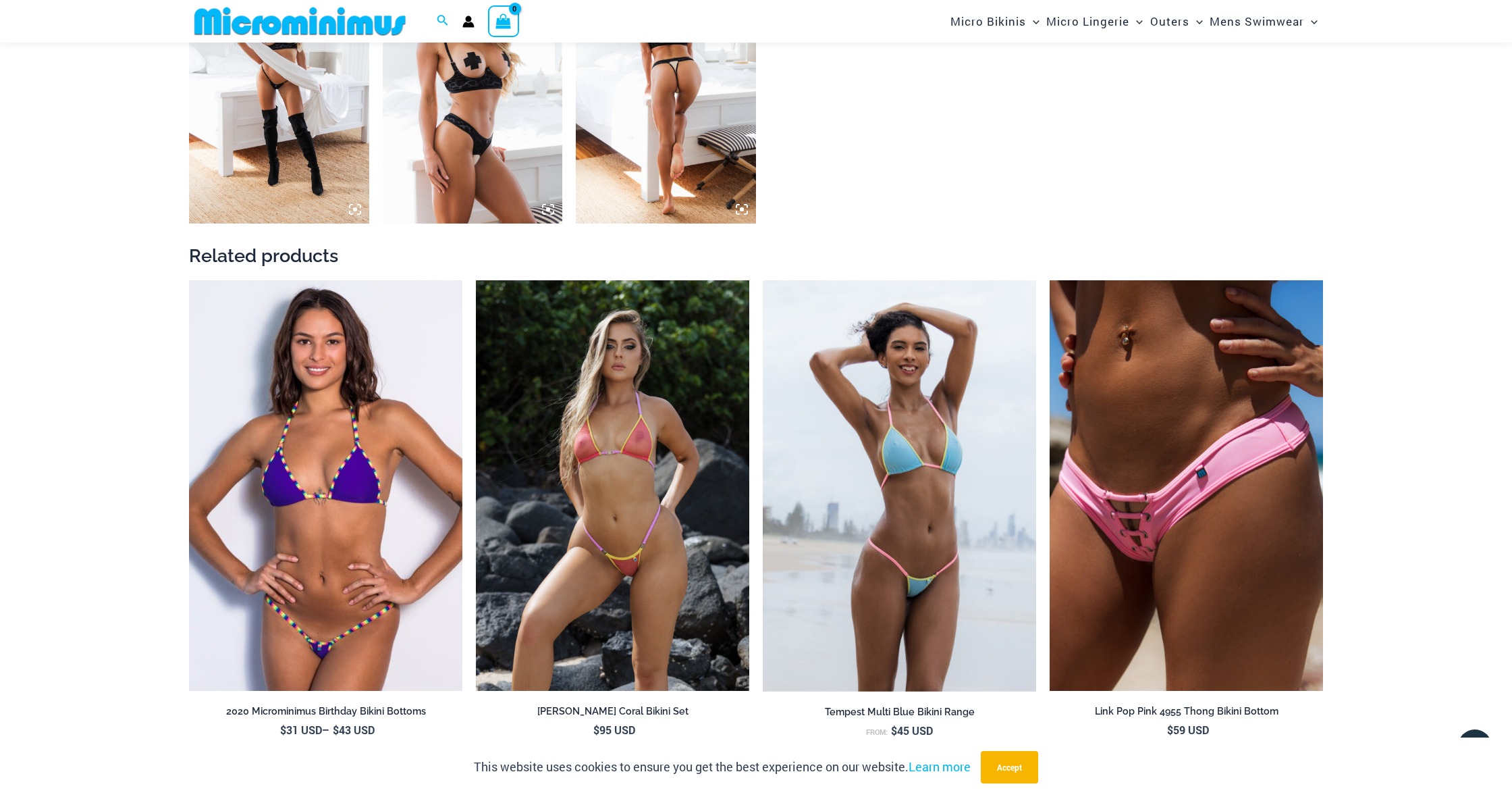
scroll to position [2177, 0]
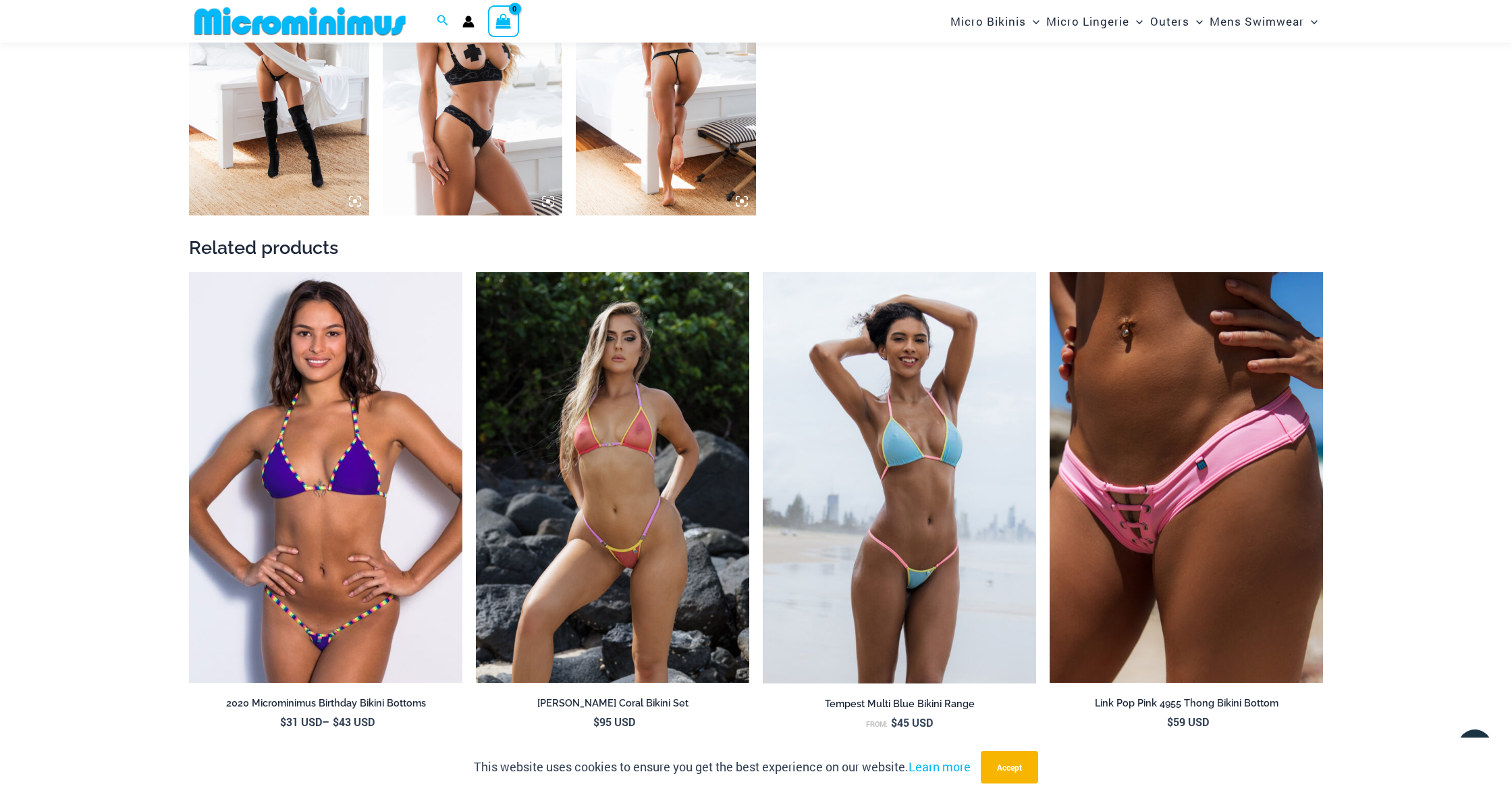
click at [301, 490] on img at bounding box center [326, 478] width 274 height 411
click at [328, 484] on img at bounding box center [326, 478] width 274 height 411
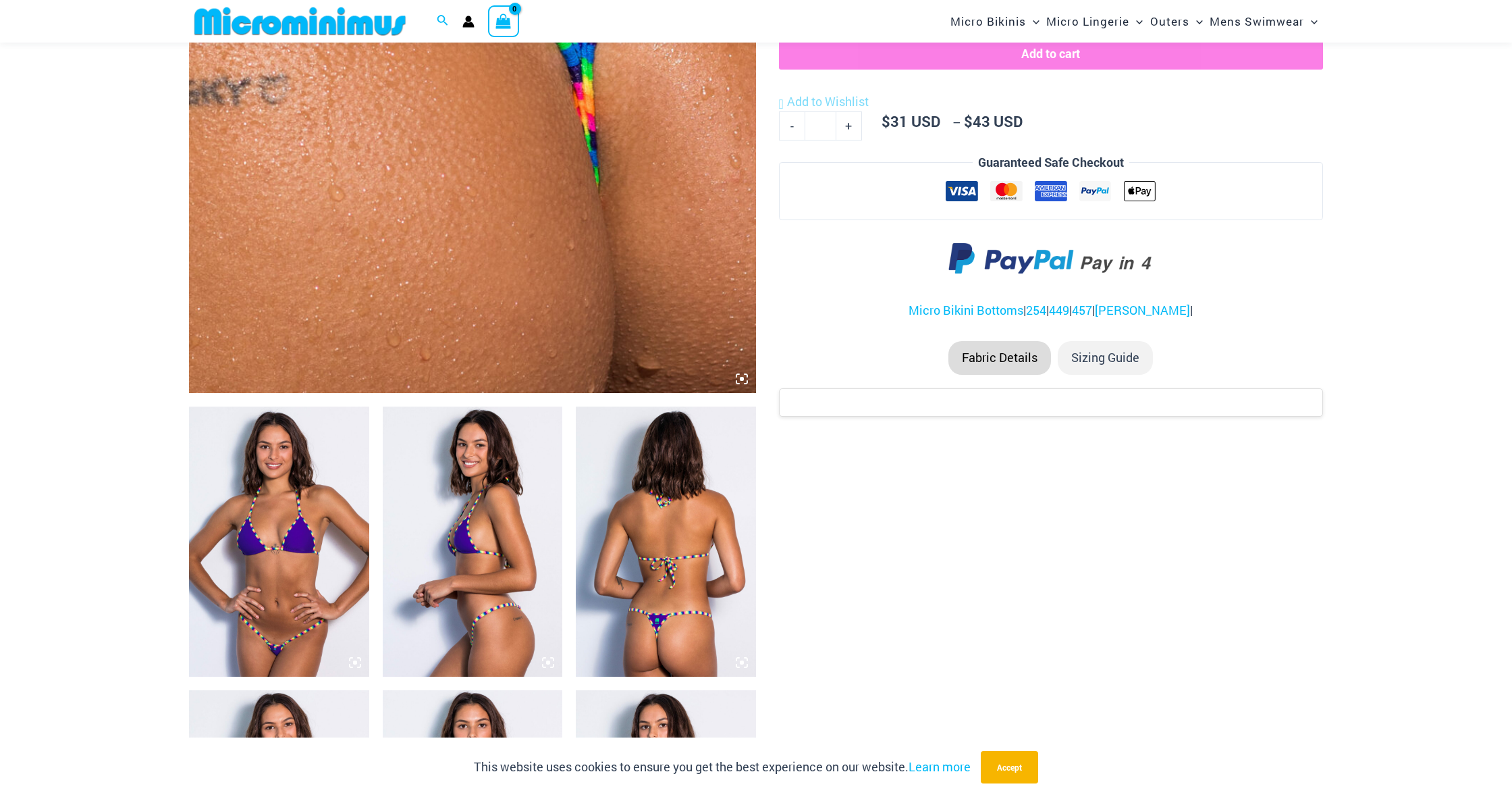
click at [290, 527] on img at bounding box center [279, 542] width 180 height 270
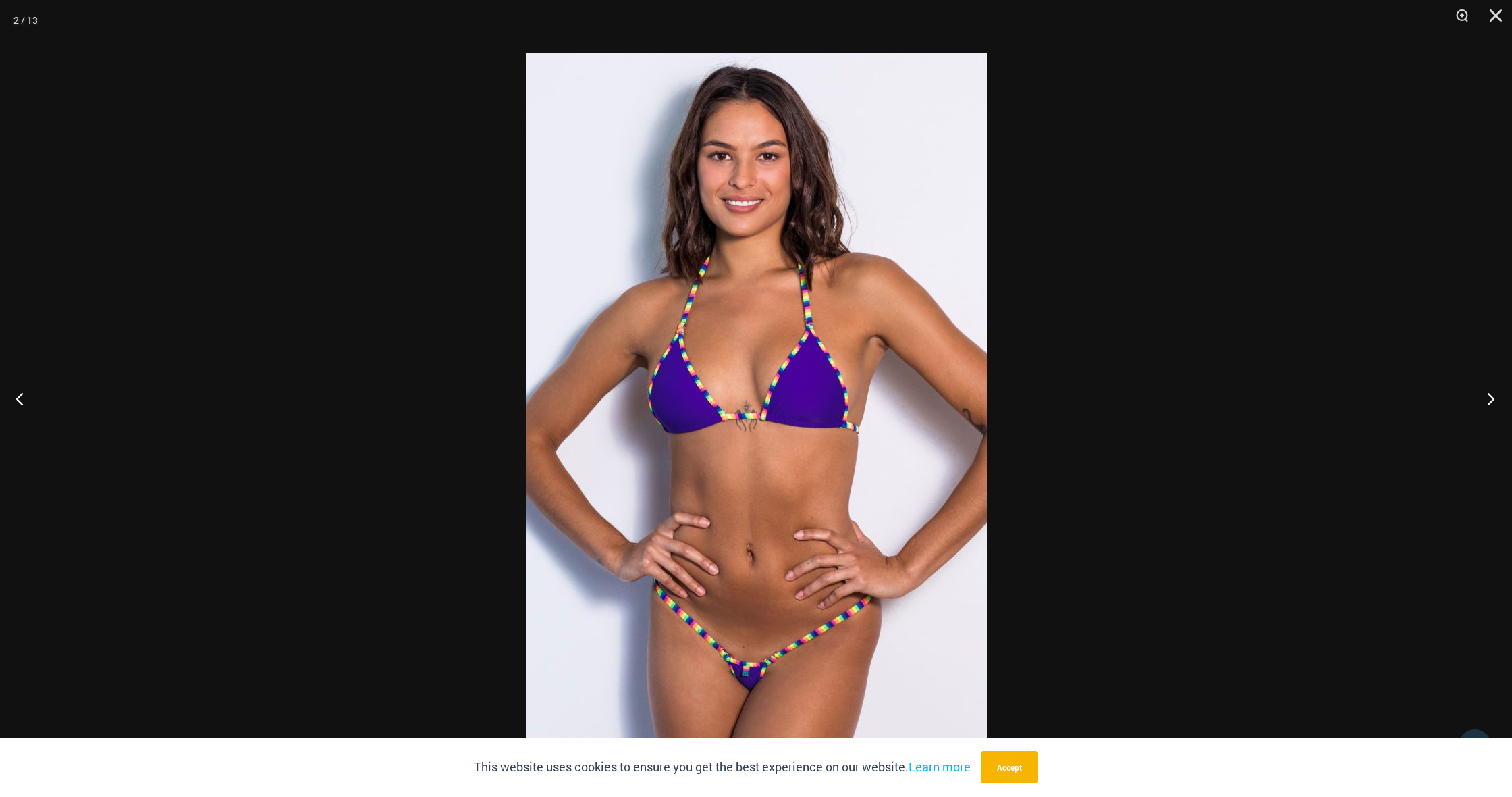
click at [1489, 399] on button "Next" at bounding box center [1487, 399] width 51 height 68
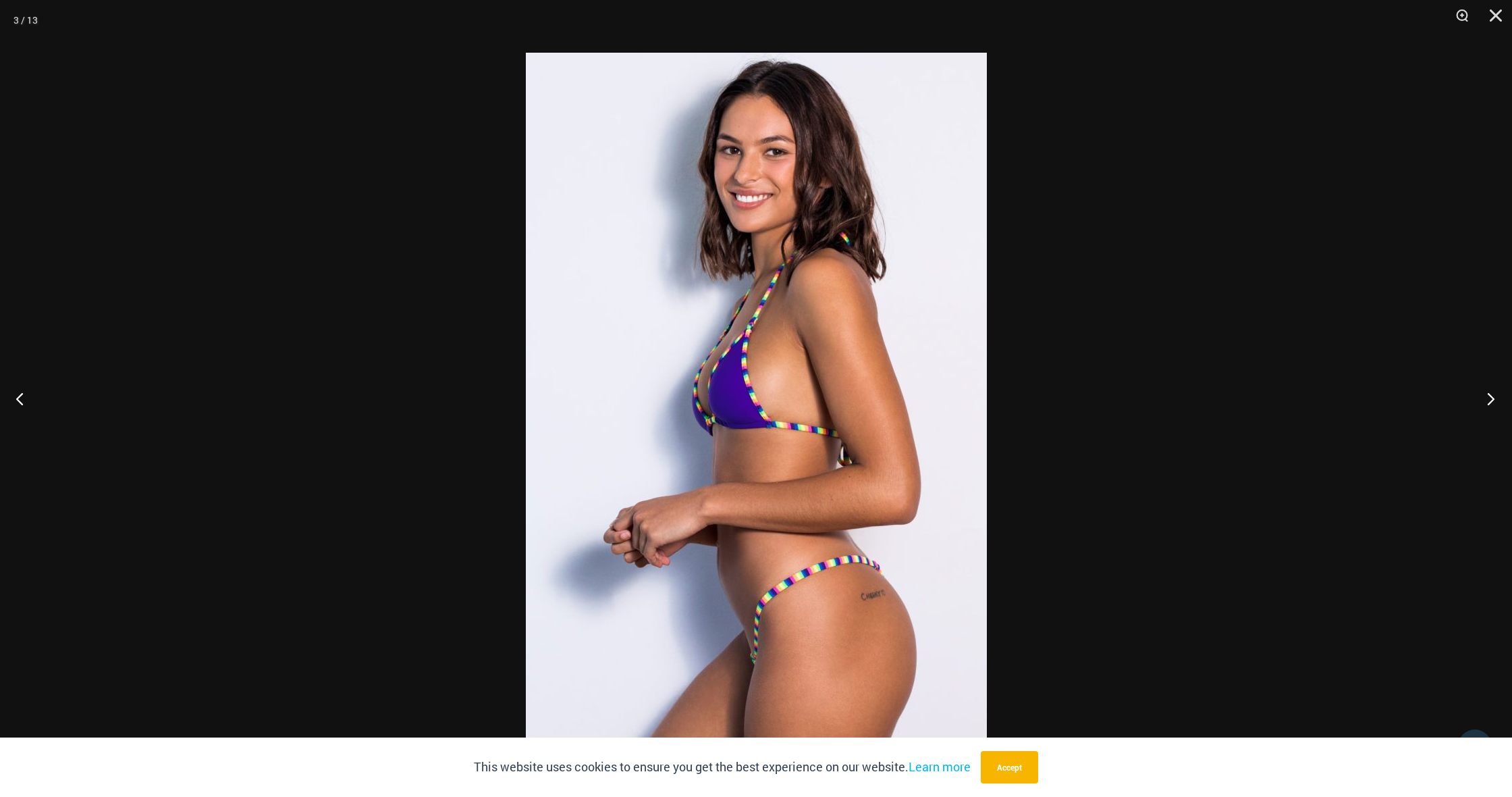
click at [1489, 399] on button "Next" at bounding box center [1487, 399] width 51 height 68
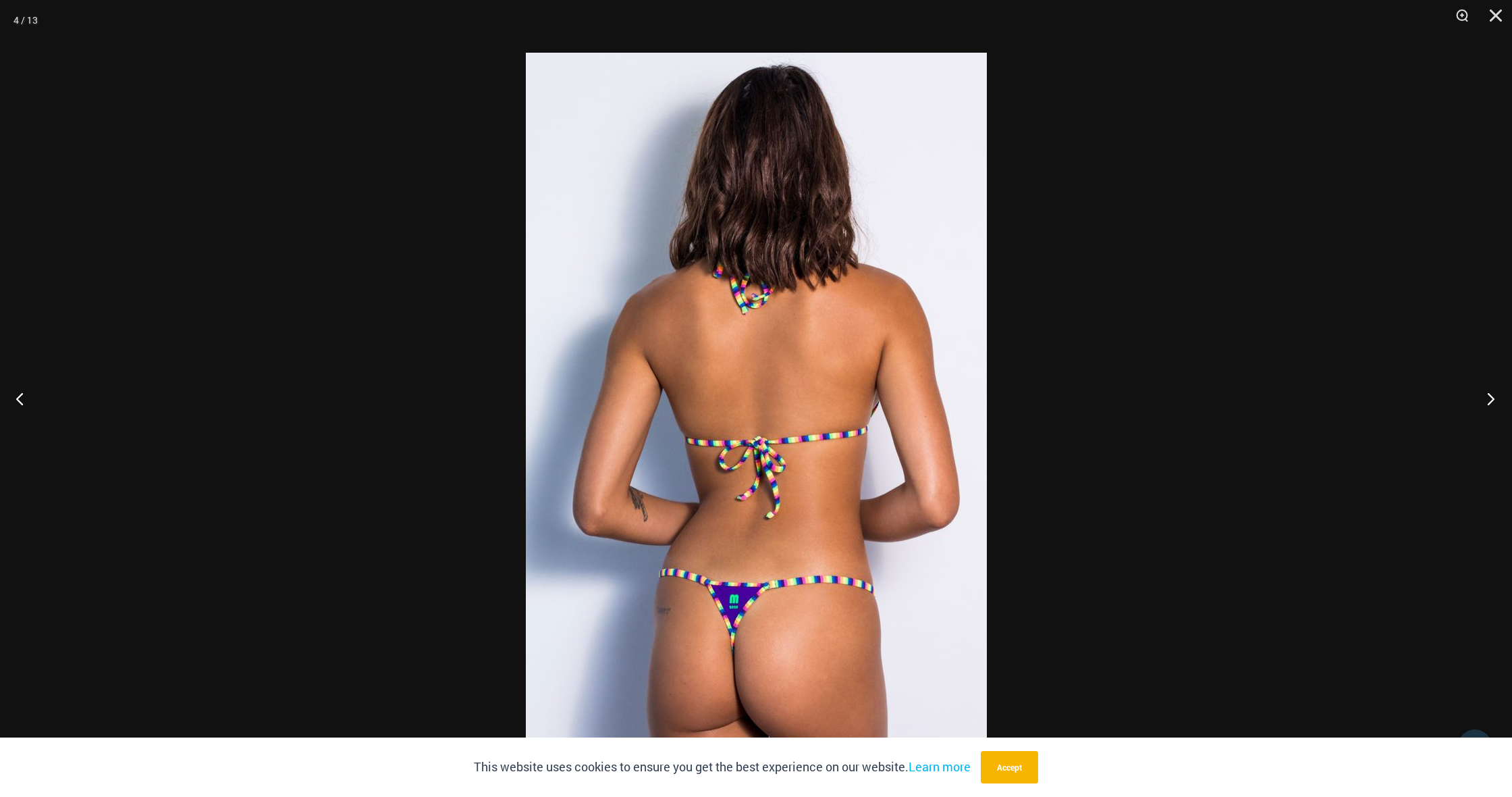
click at [1489, 399] on button "Next" at bounding box center [1487, 399] width 51 height 68
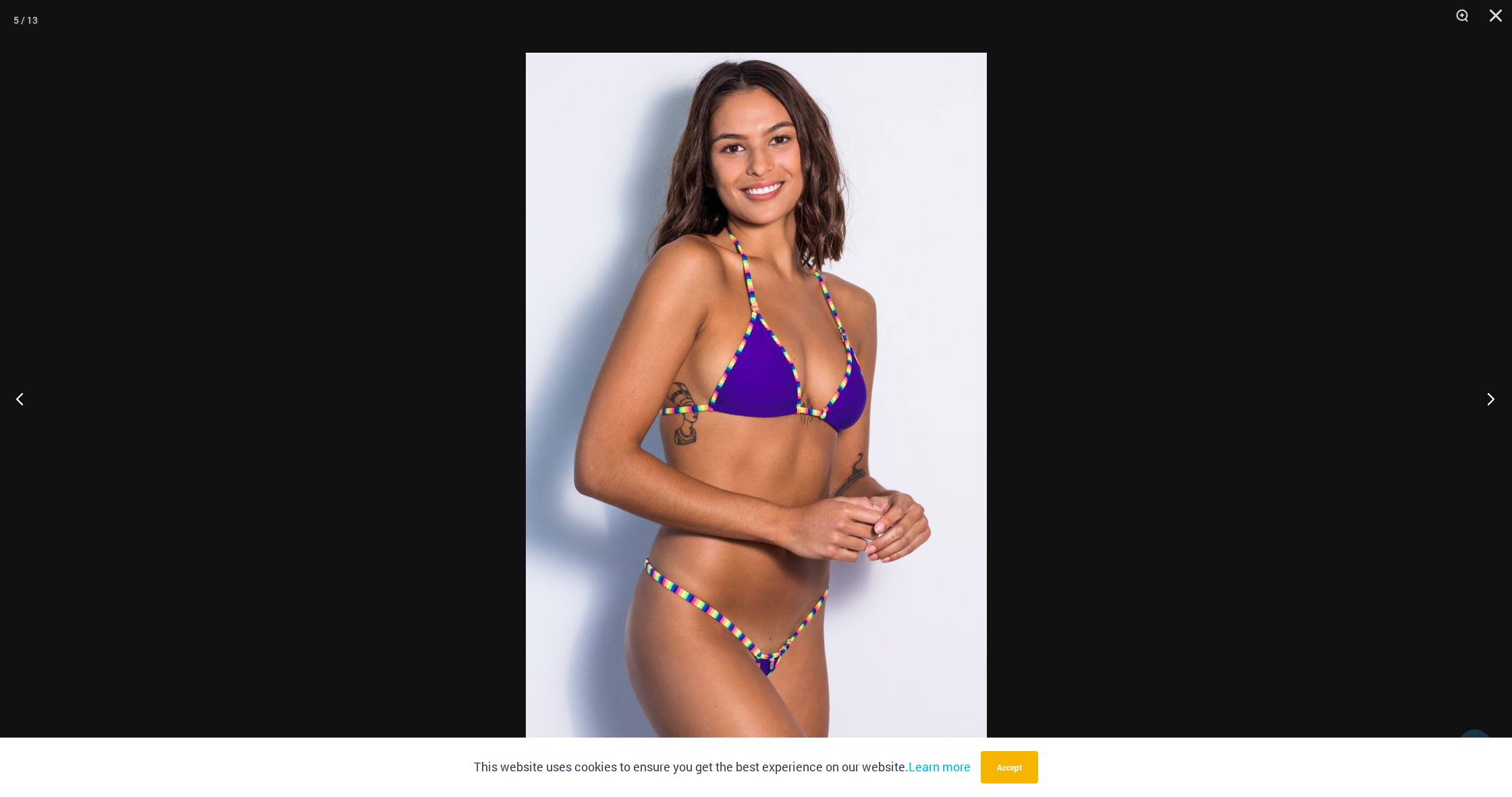
click at [1489, 399] on button "Next" at bounding box center [1487, 399] width 51 height 68
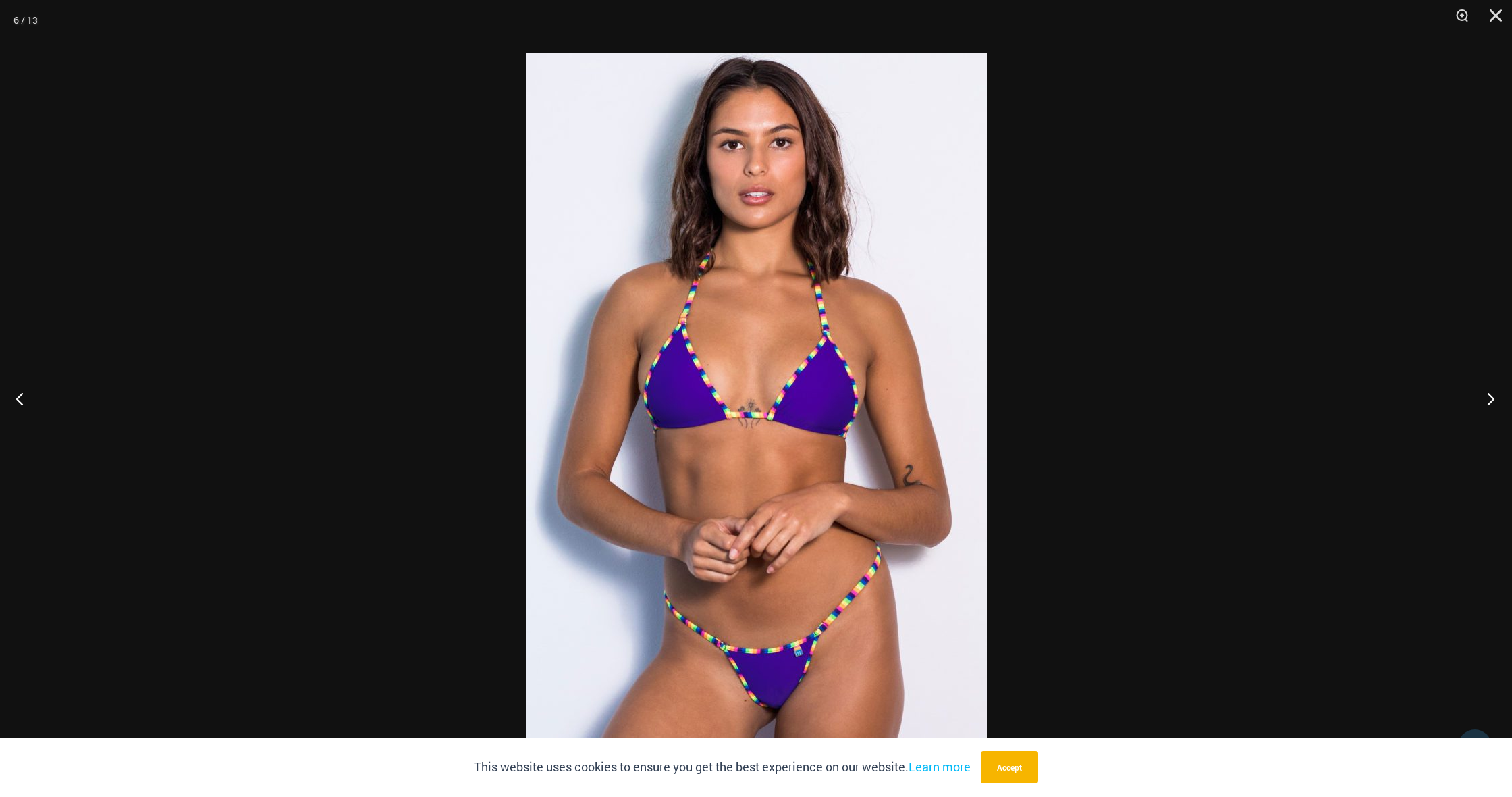
click at [1489, 399] on button "Next" at bounding box center [1487, 399] width 51 height 68
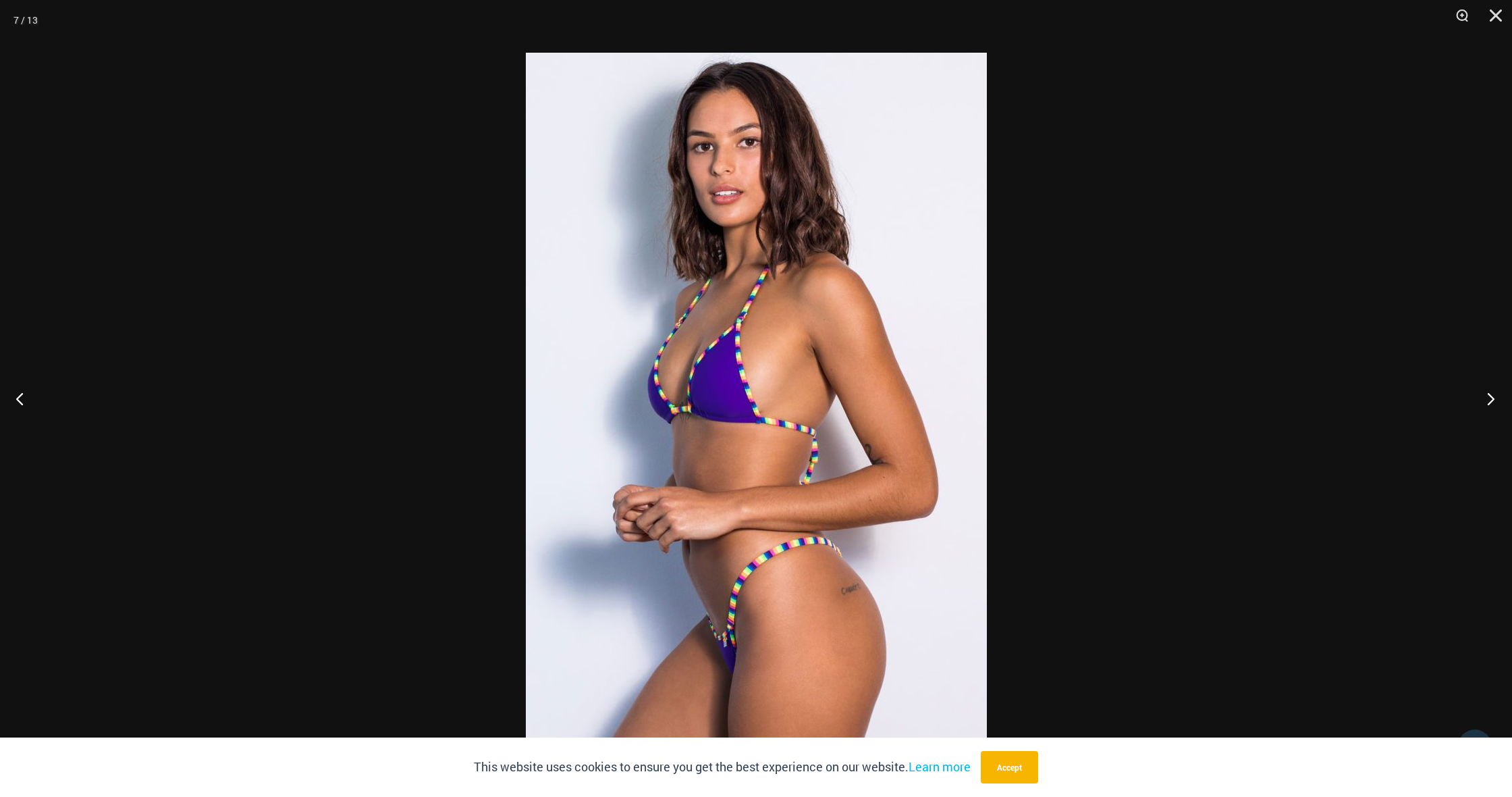
click at [1489, 399] on button "Next" at bounding box center [1487, 399] width 51 height 68
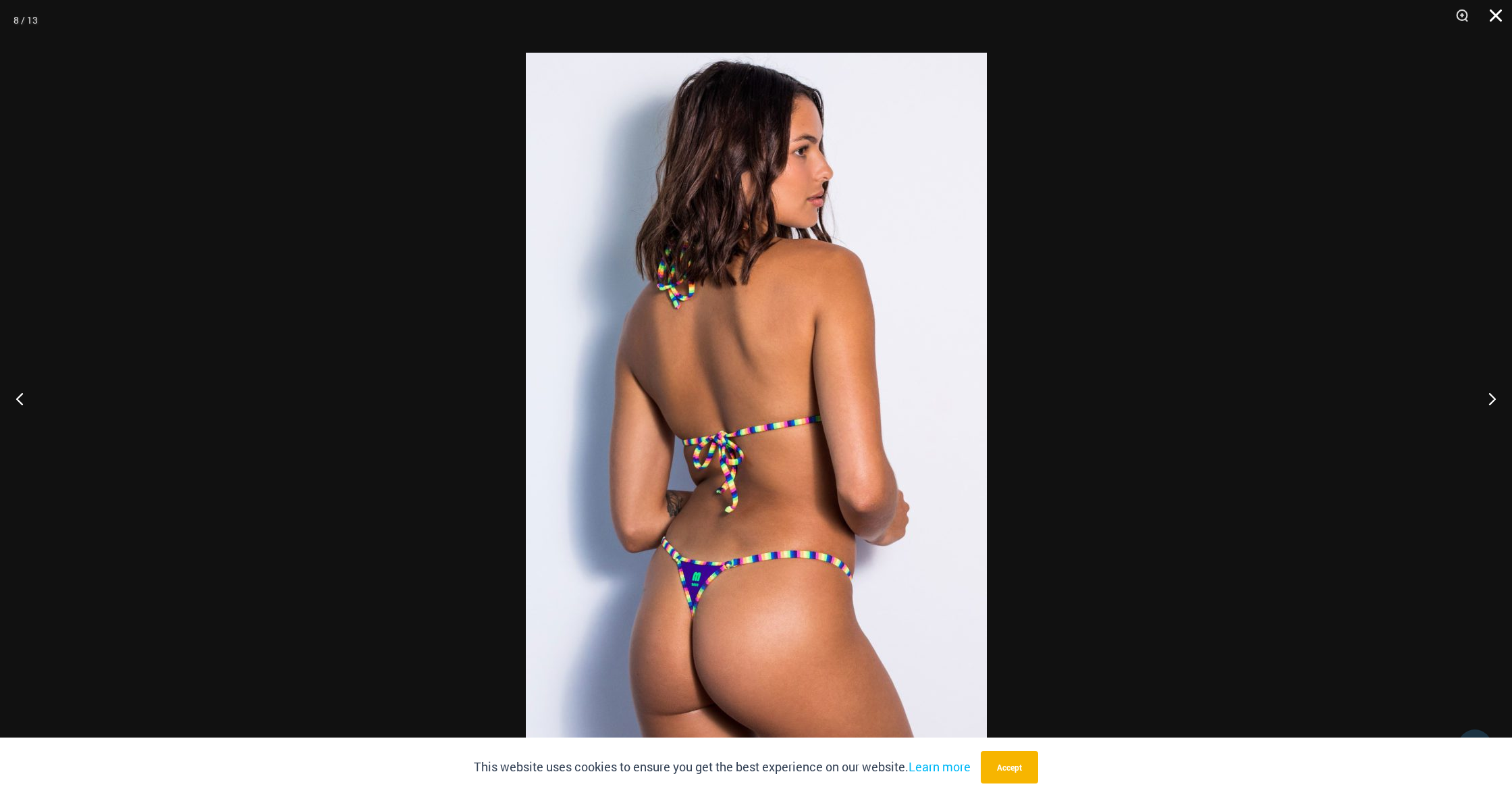
click at [1496, 19] on button "Close" at bounding box center [1492, 20] width 34 height 41
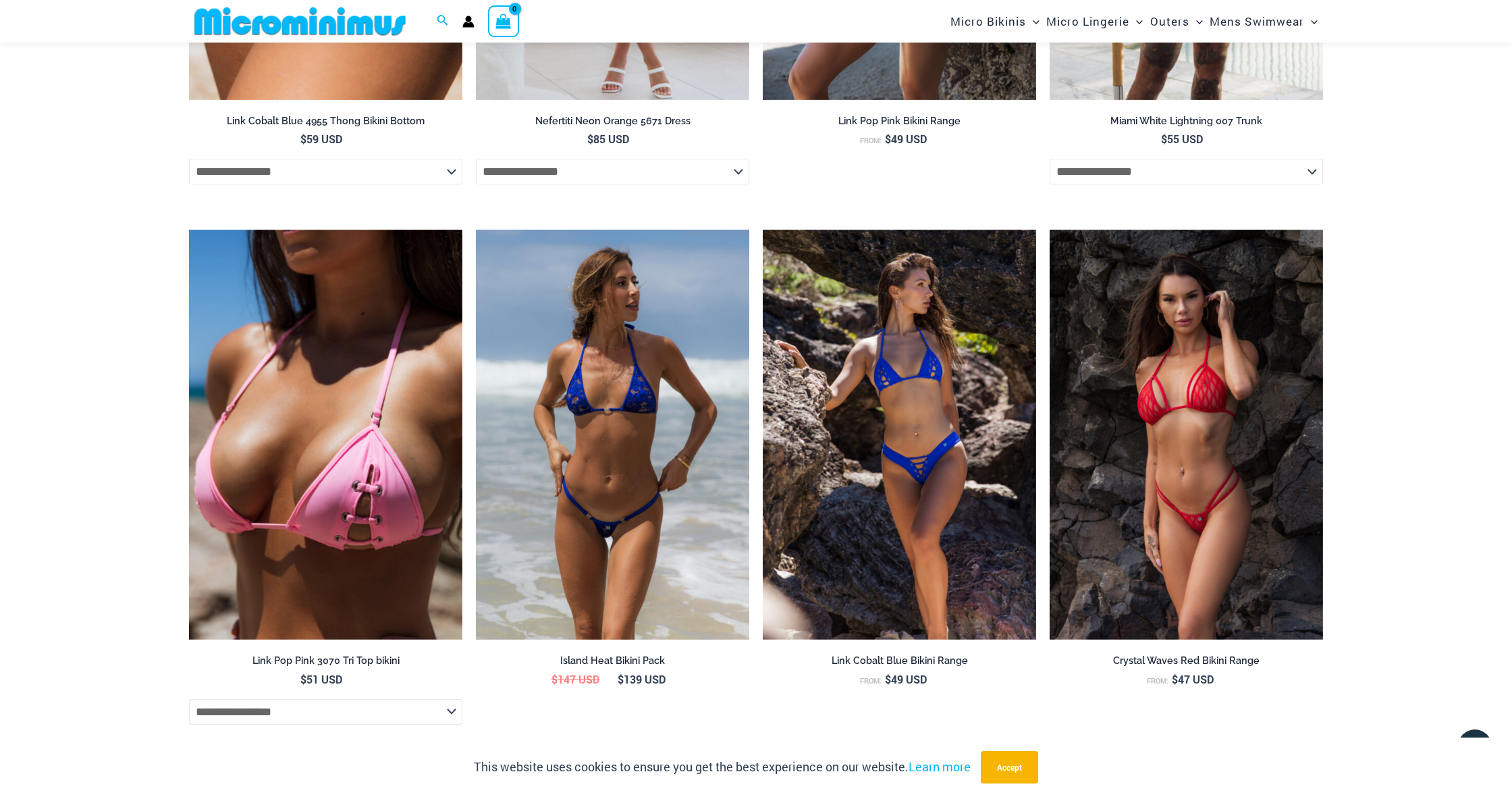
scroll to position [3801, 0]
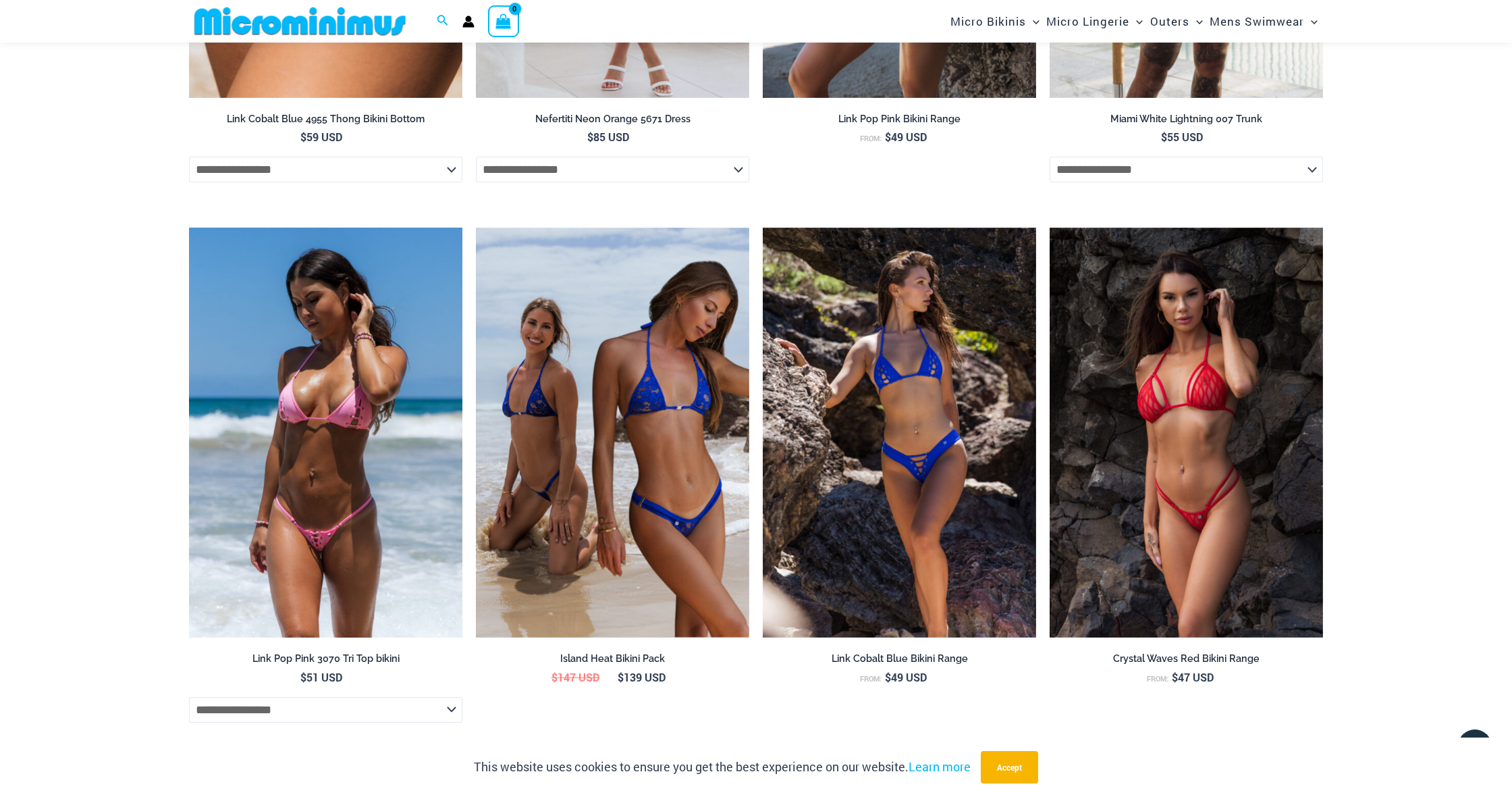
click at [406, 456] on img at bounding box center [326, 433] width 274 height 411
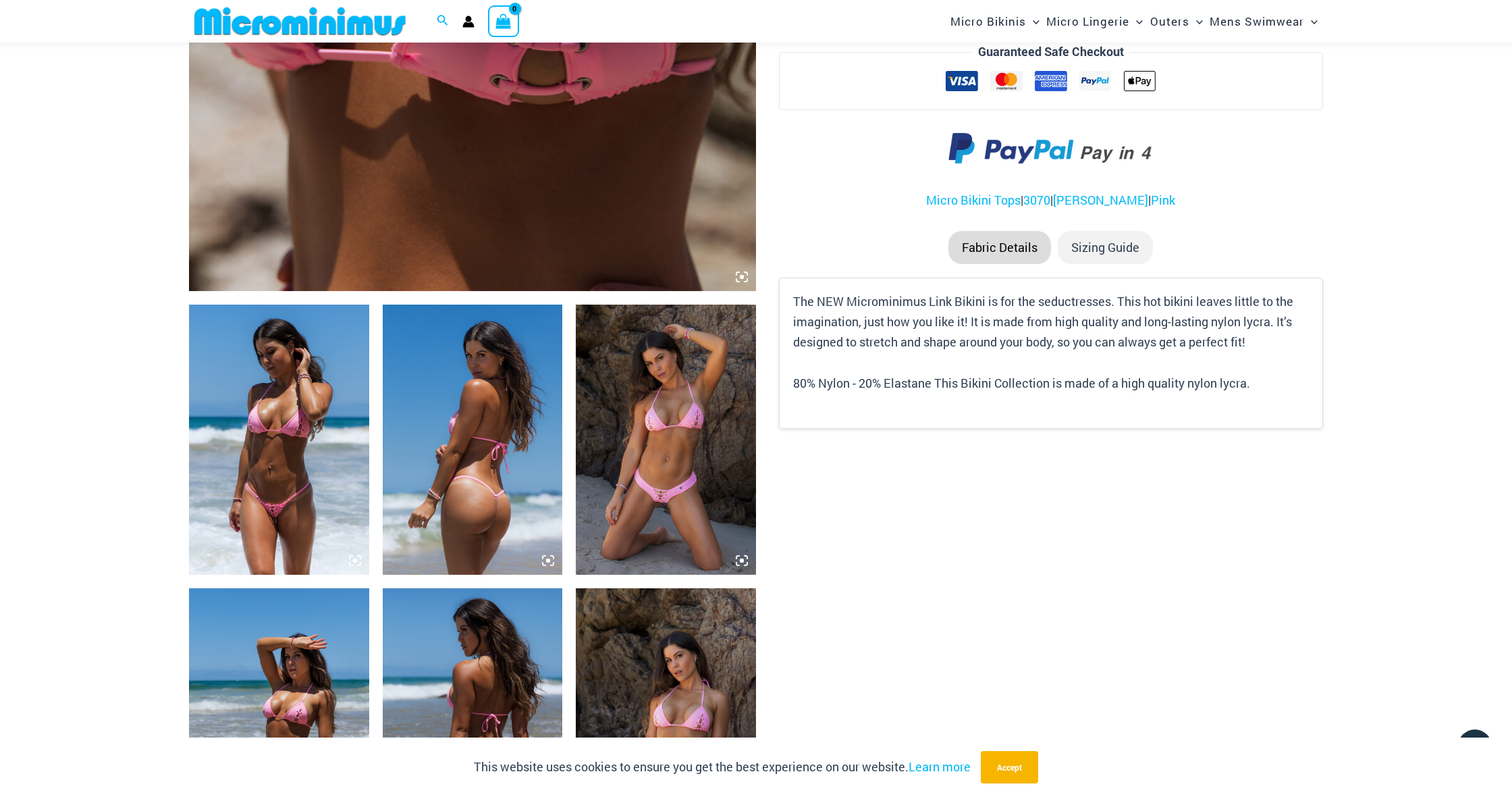
scroll to position [684, 0]
click at [253, 433] on img at bounding box center [279, 439] width 180 height 270
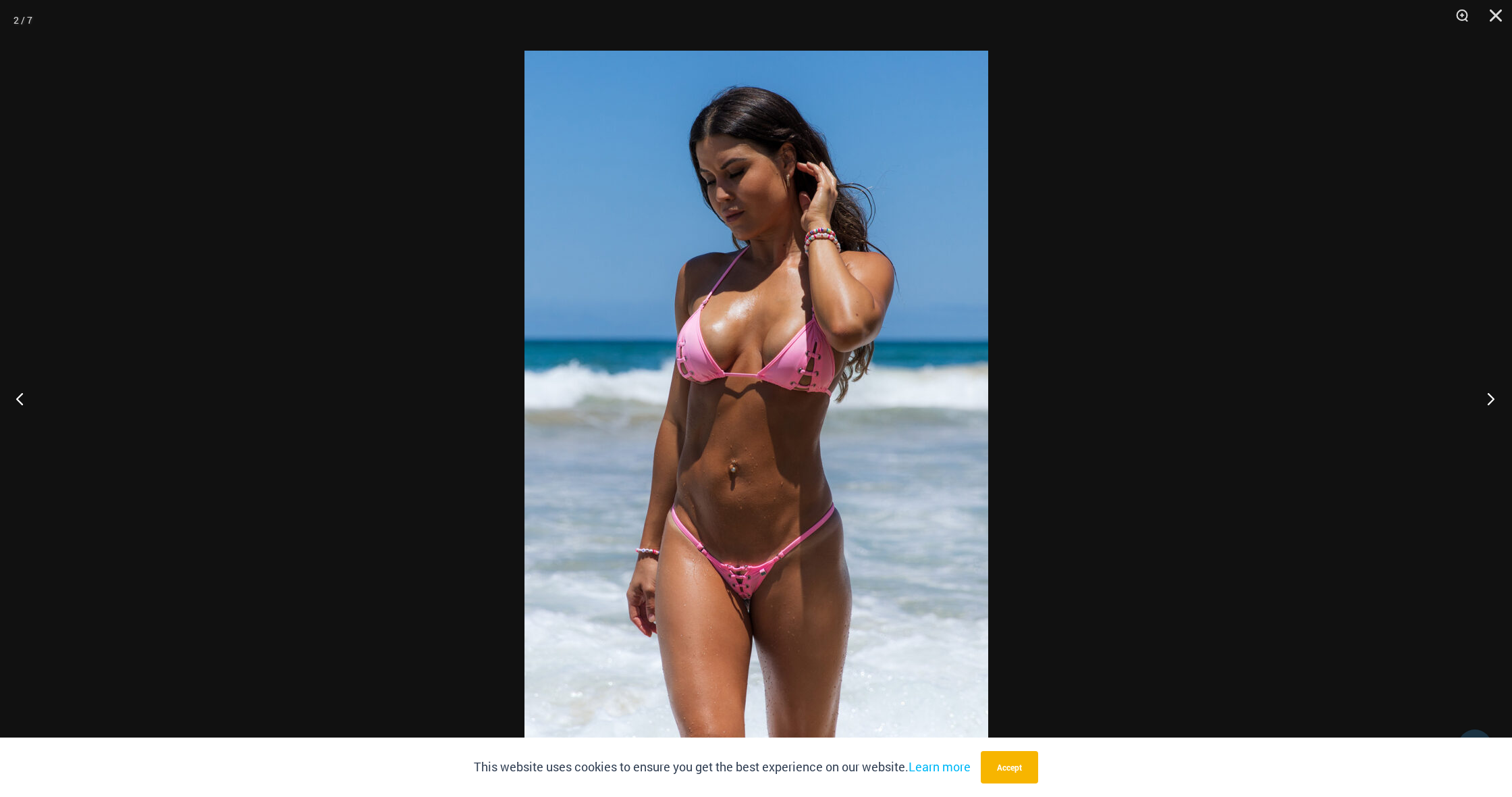
click at [1490, 403] on button "Next" at bounding box center [1487, 399] width 51 height 68
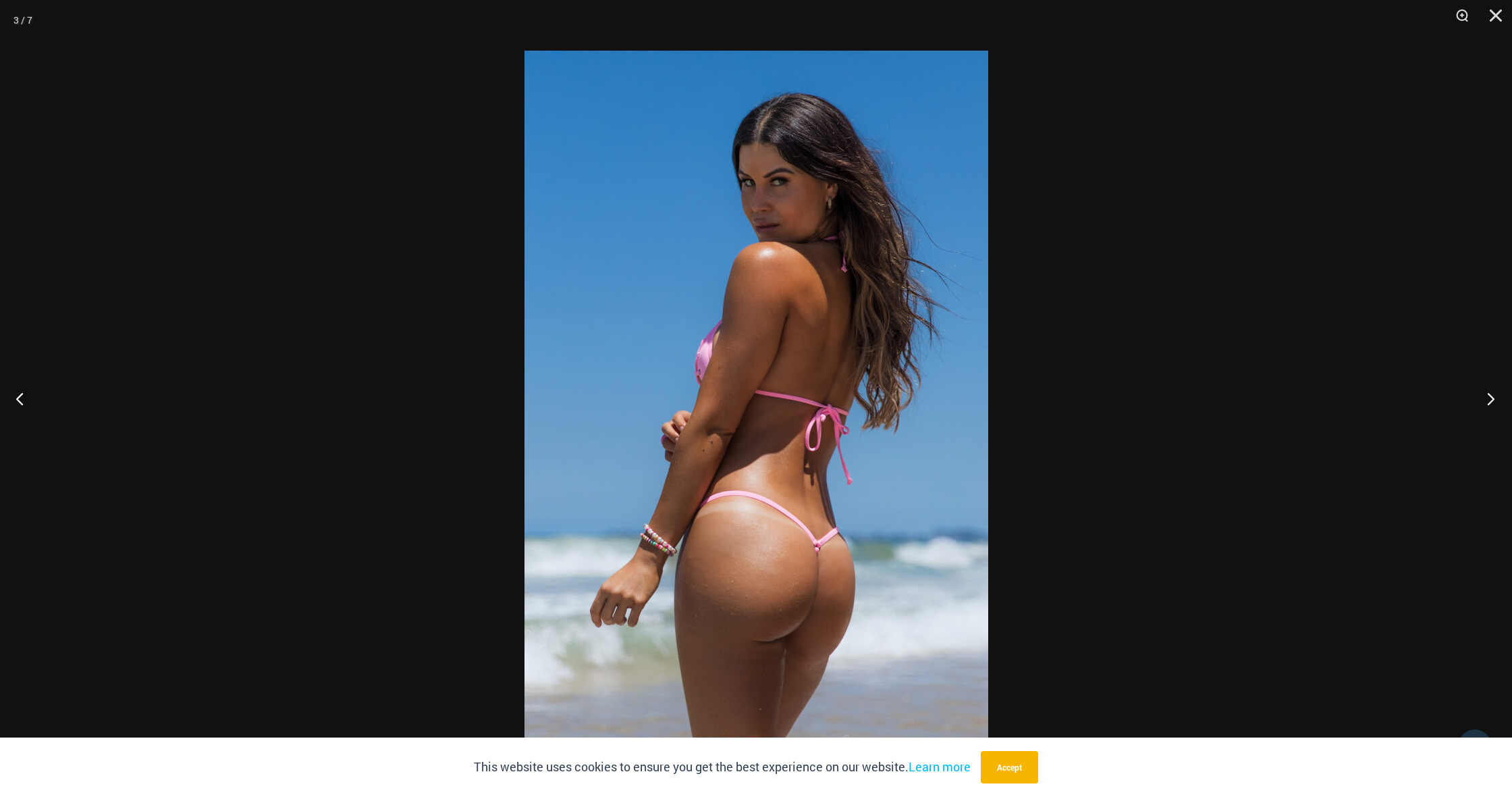
click at [1490, 403] on button "Next" at bounding box center [1487, 399] width 51 height 68
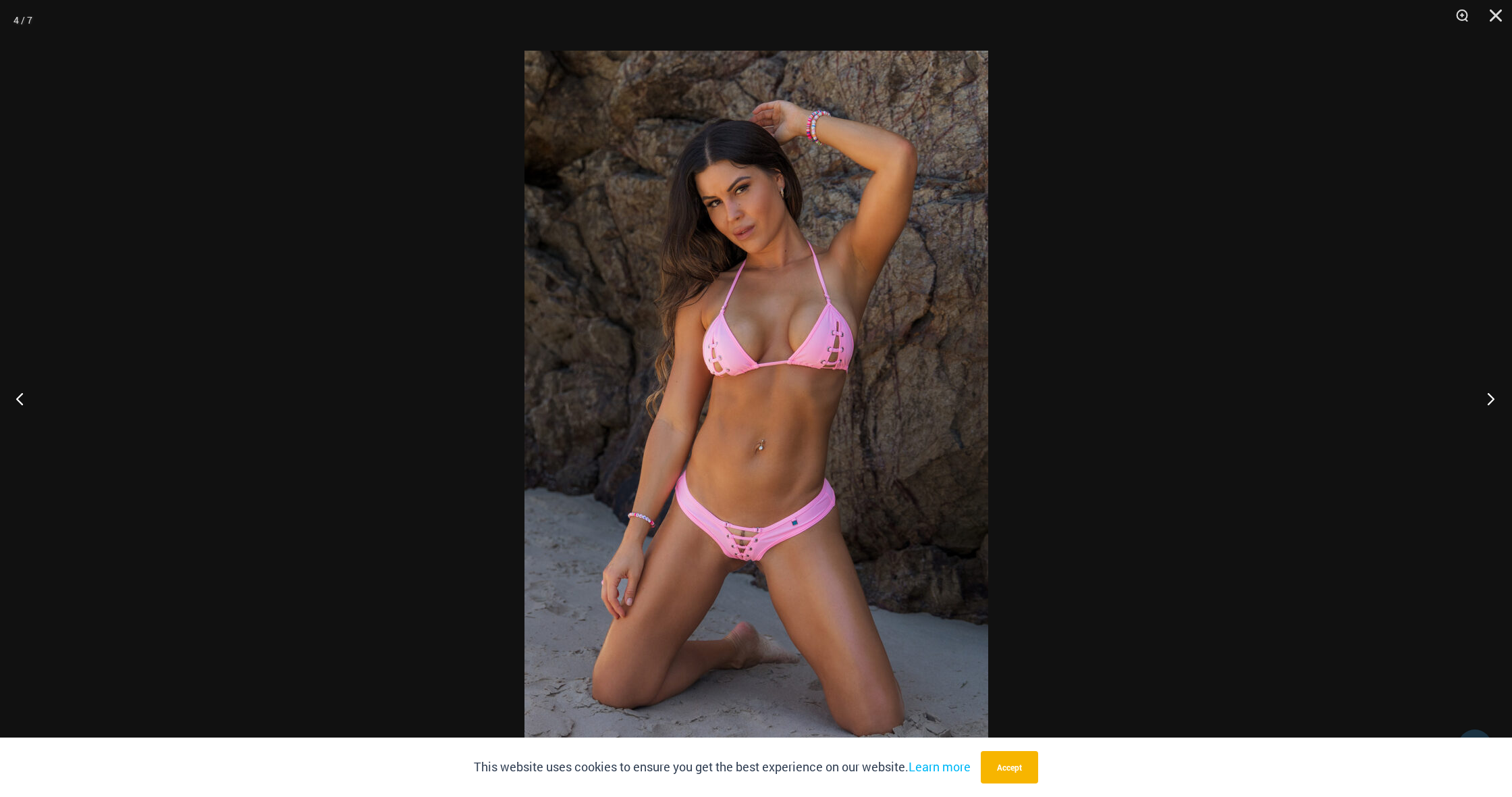
click at [1490, 403] on button "Next" at bounding box center [1487, 399] width 51 height 68
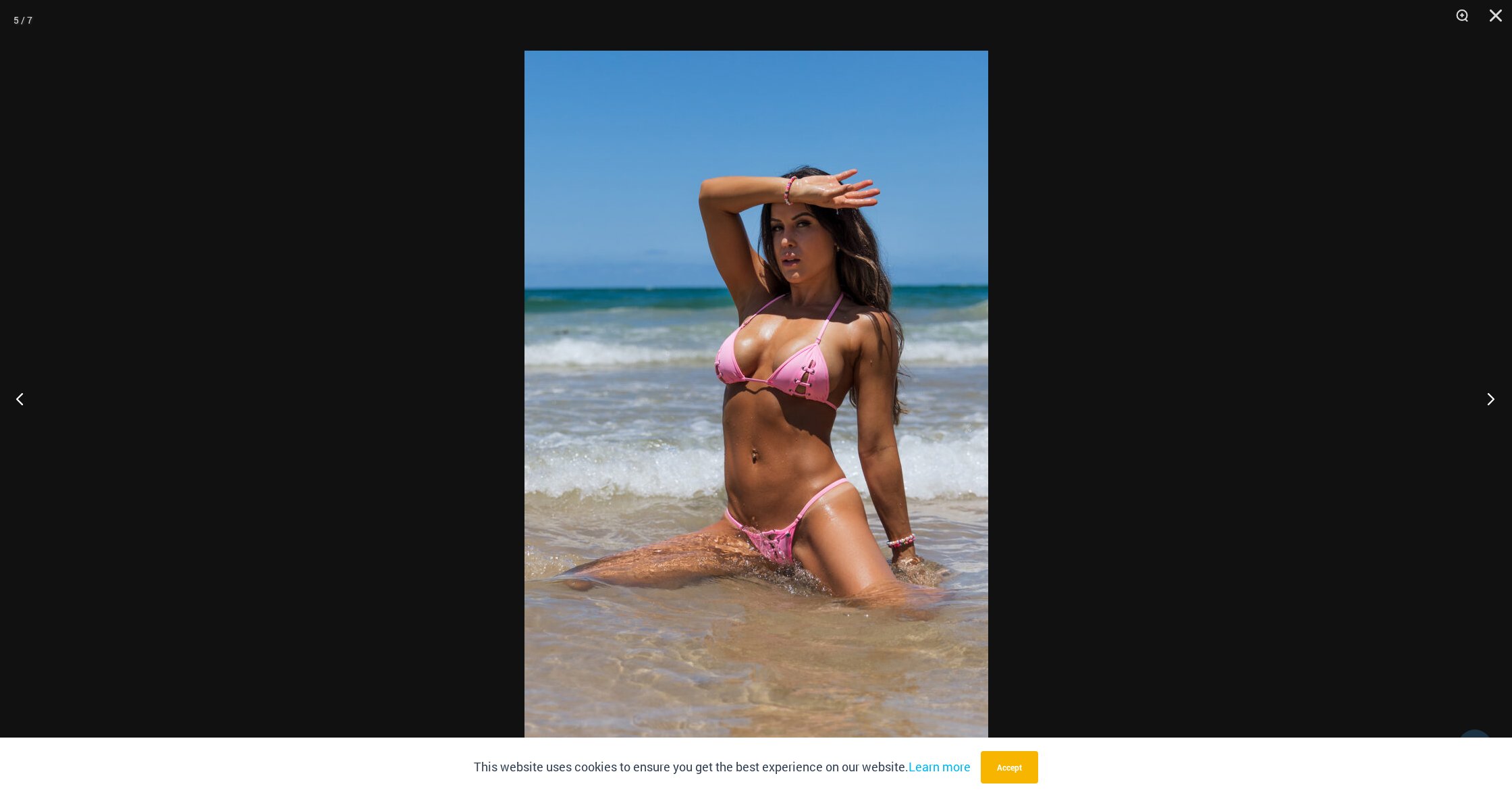
click at [1492, 401] on button "Next" at bounding box center [1487, 399] width 51 height 68
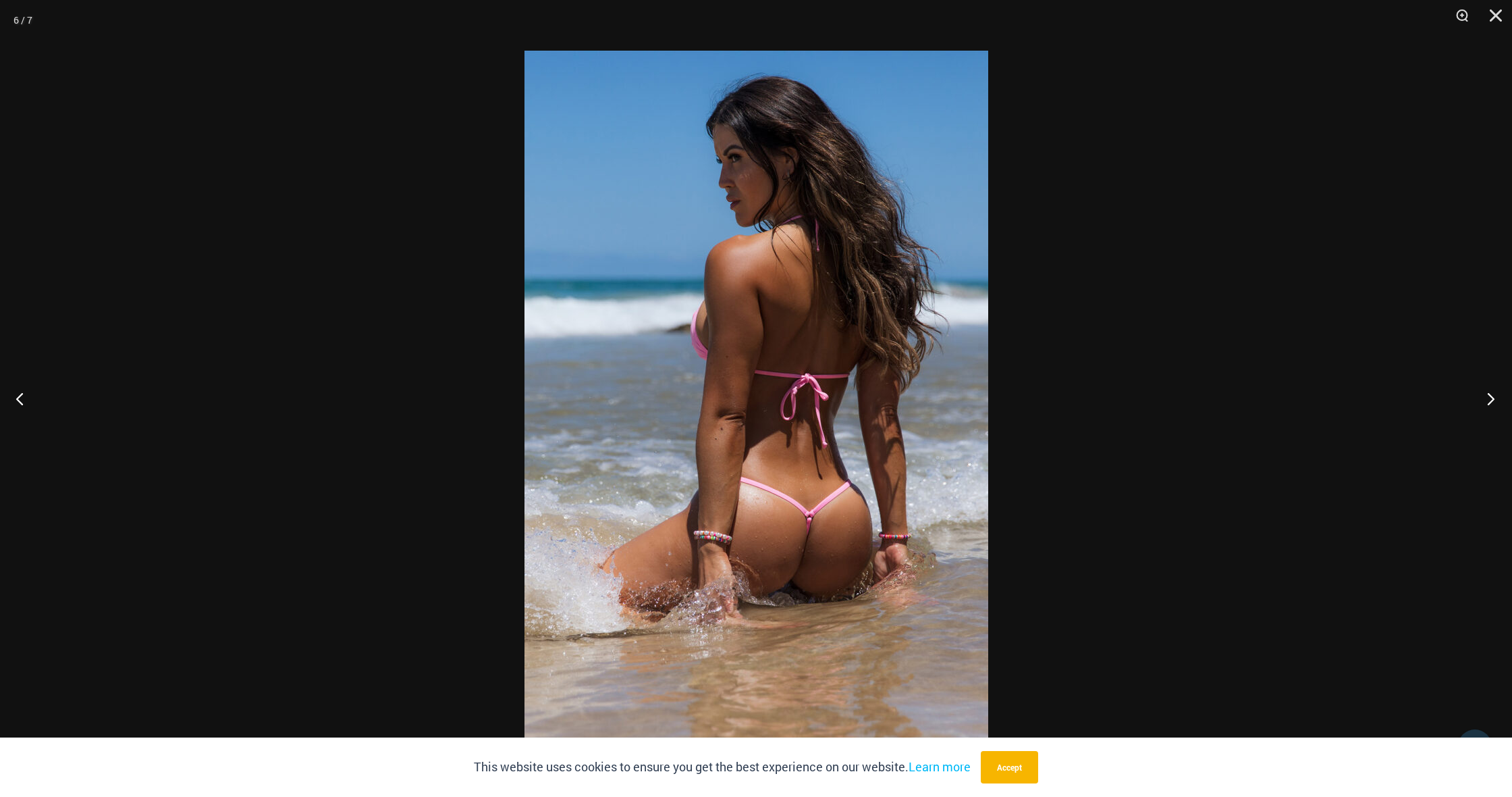
click at [1492, 401] on button "Next" at bounding box center [1487, 399] width 51 height 68
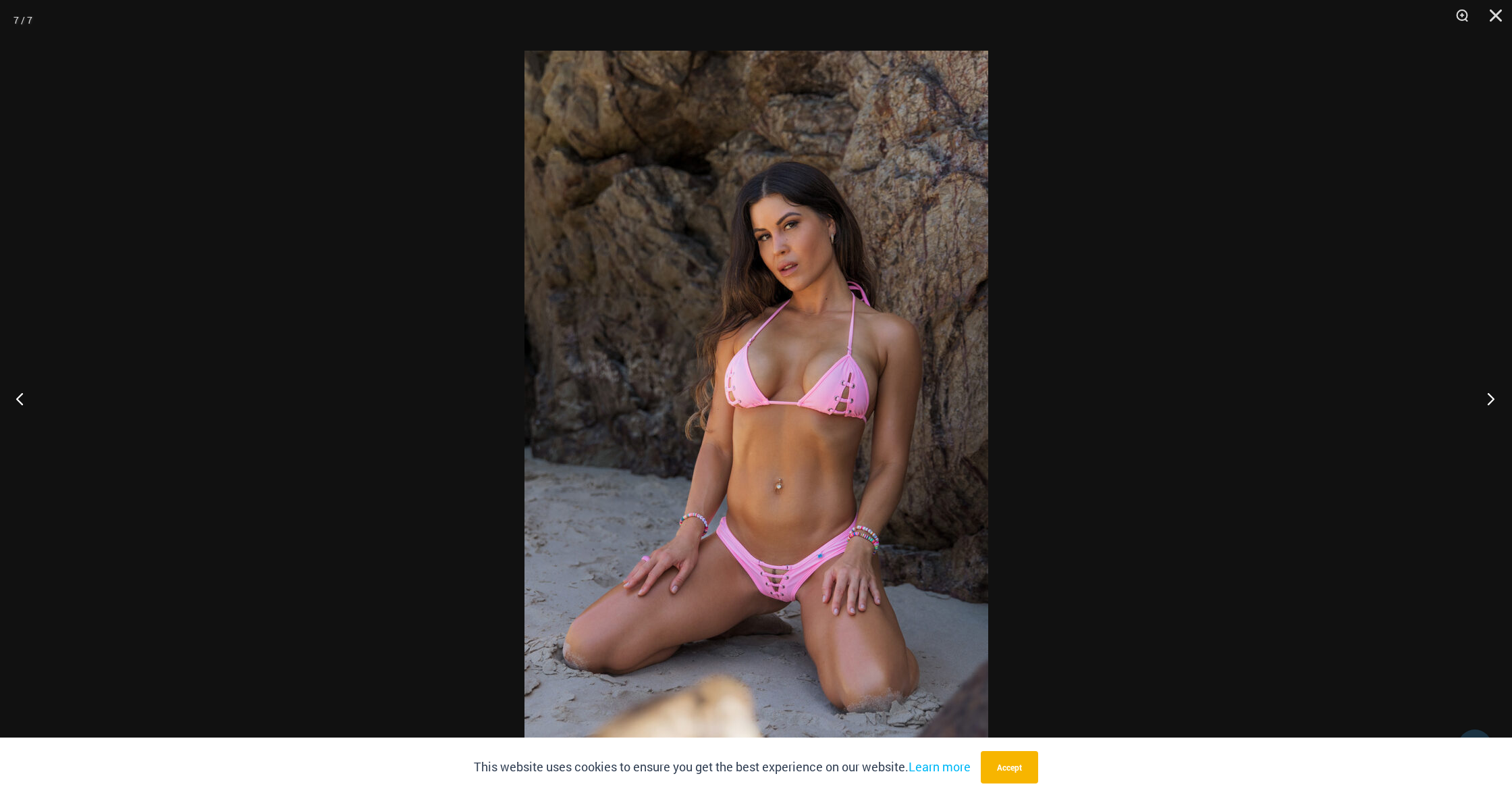
click at [1492, 401] on button "Next" at bounding box center [1487, 399] width 51 height 68
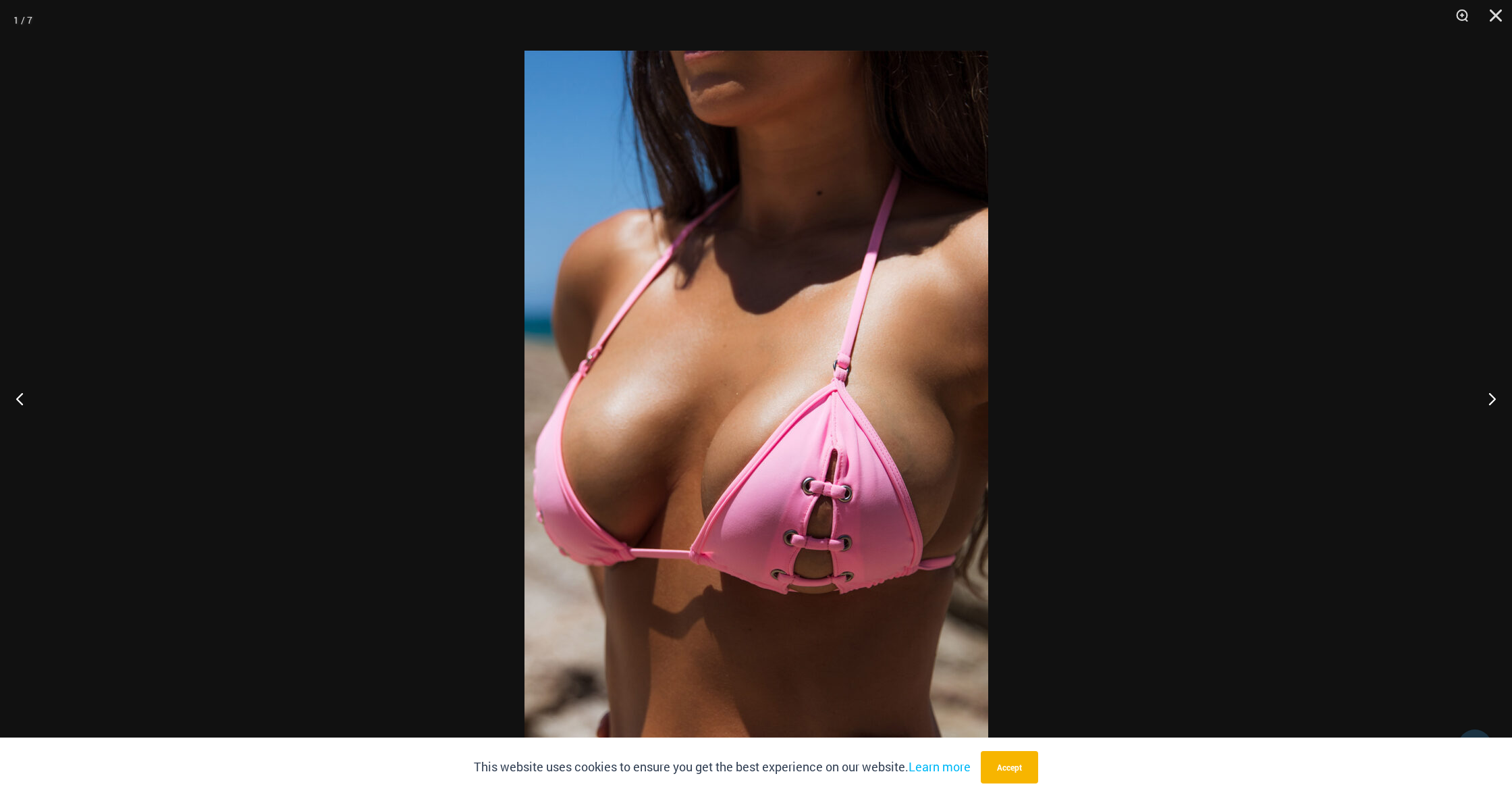
scroll to position [781, 0]
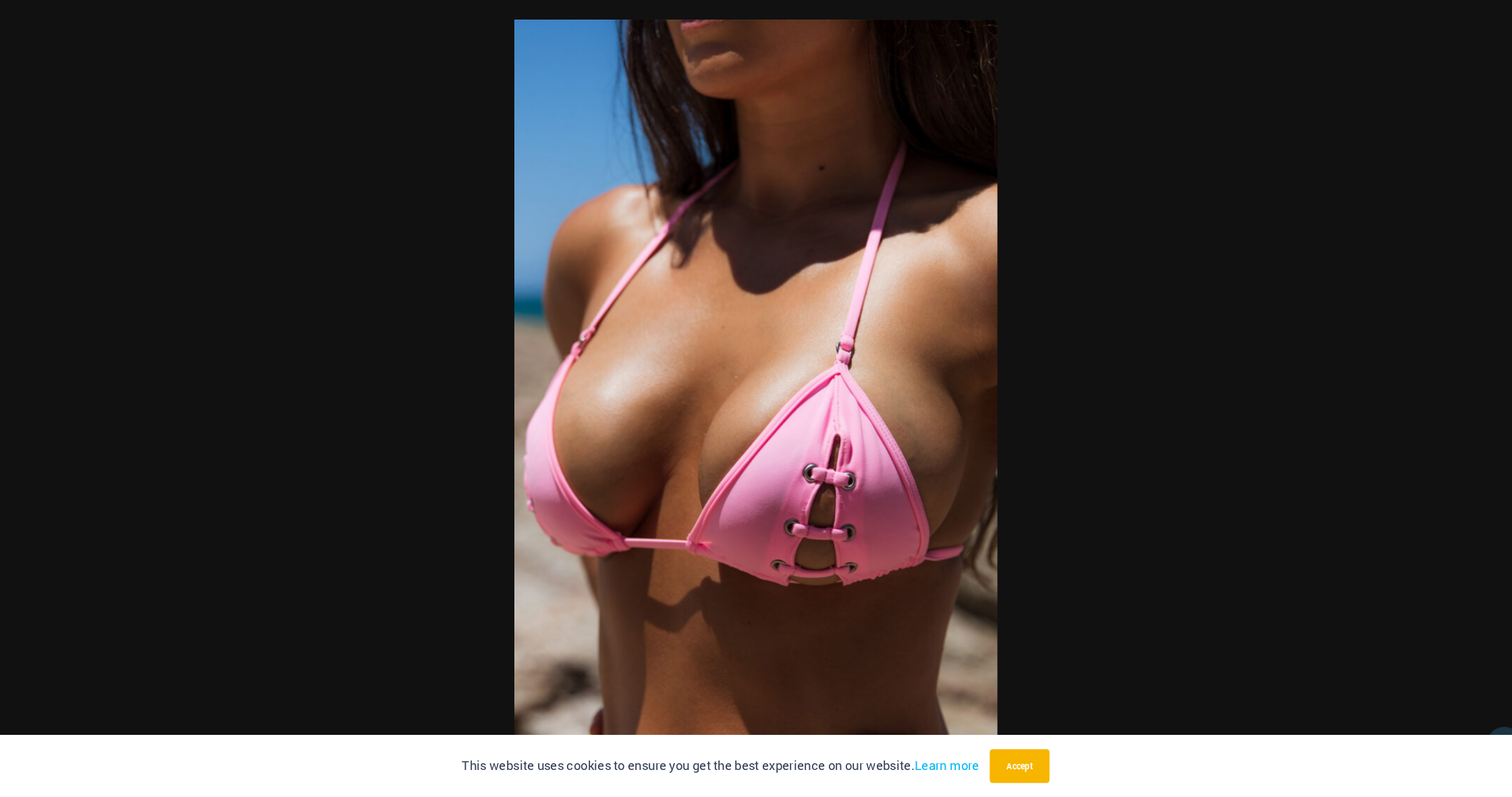
click at [1123, 375] on div at bounding box center [756, 398] width 1512 height 797
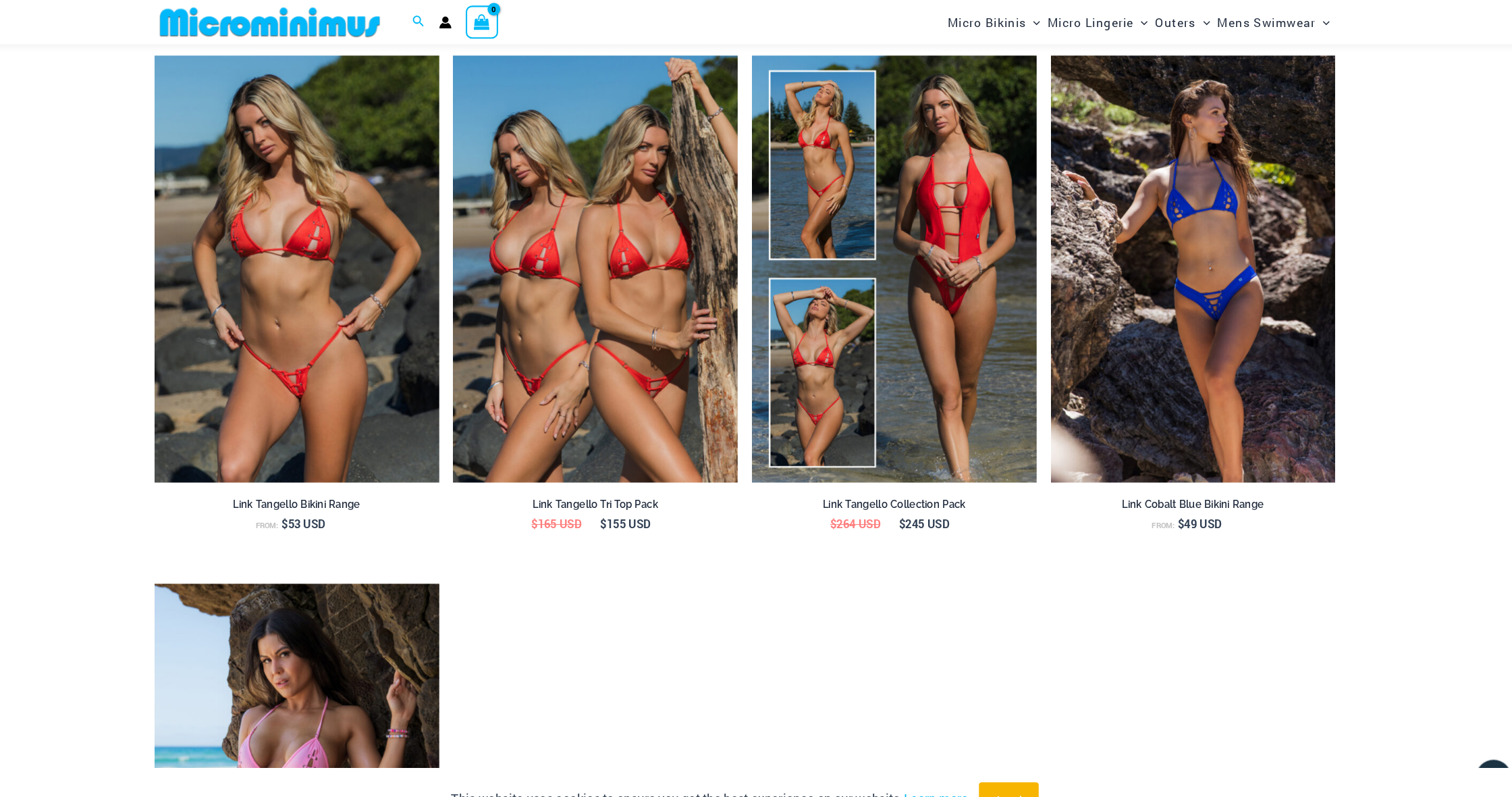
scroll to position [1917, 0]
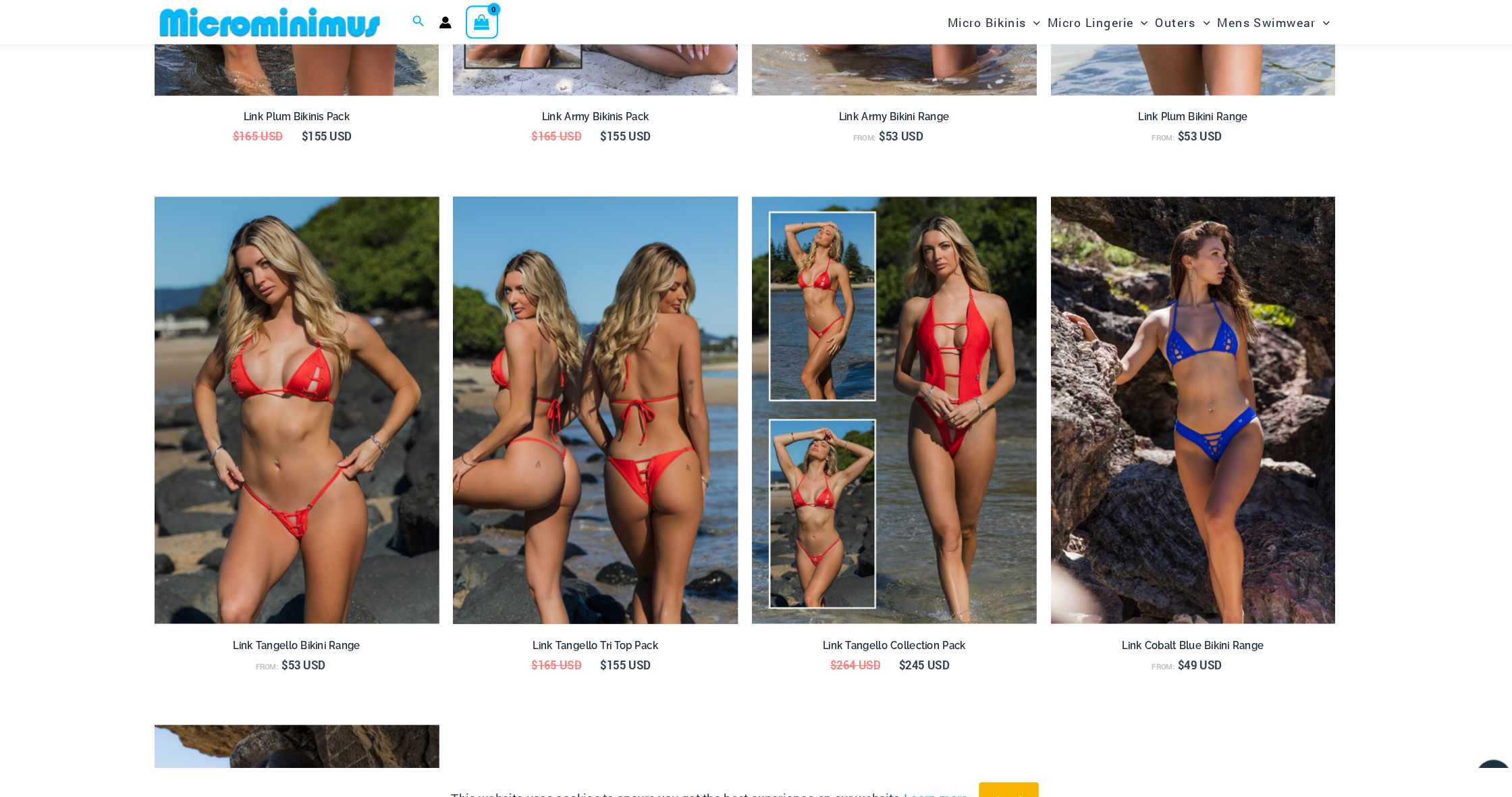
click at [552, 398] on img at bounding box center [612, 395] width 274 height 411
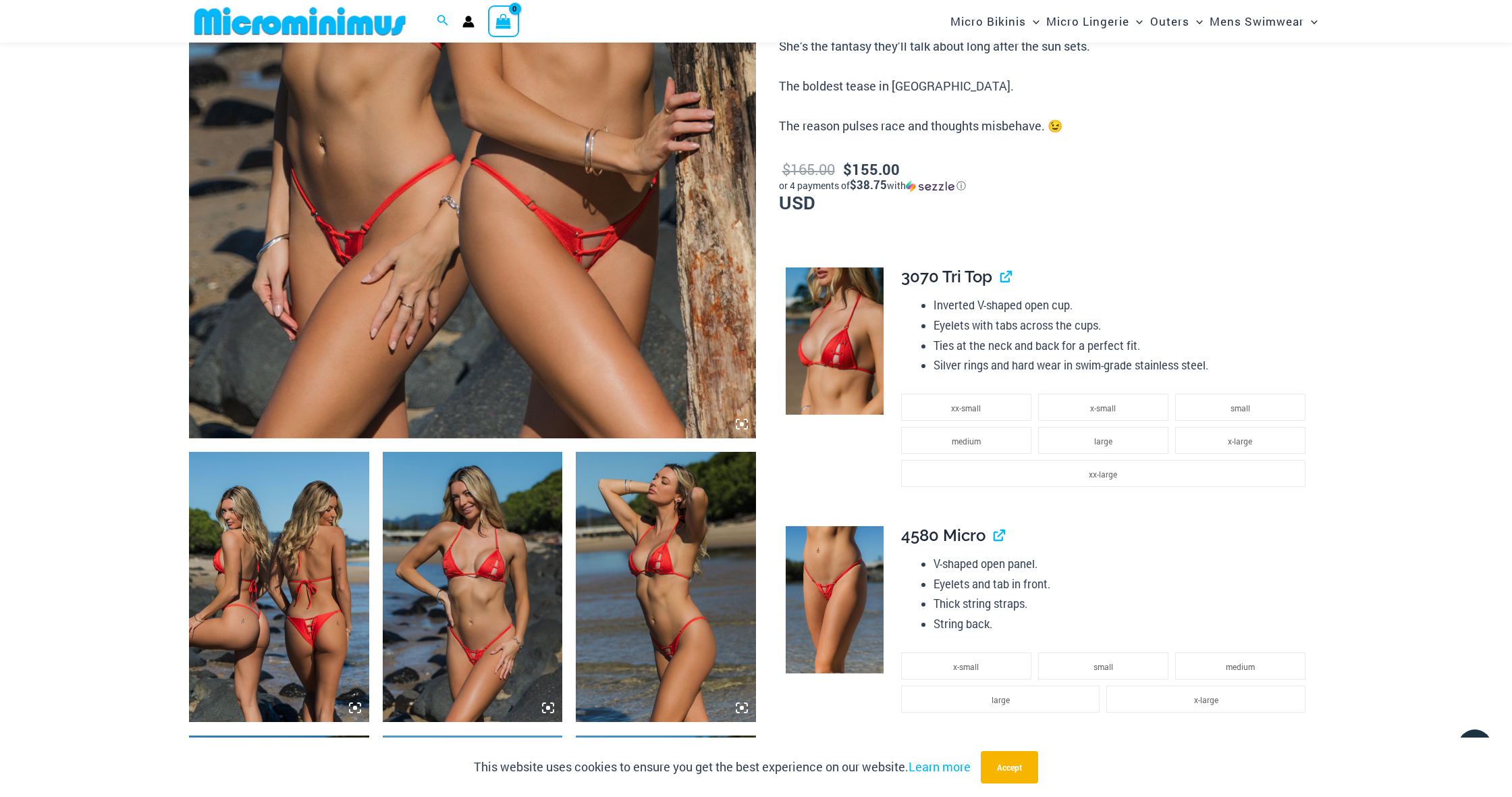
scroll to position [536, 0]
click at [258, 520] on img at bounding box center [279, 587] width 180 height 270
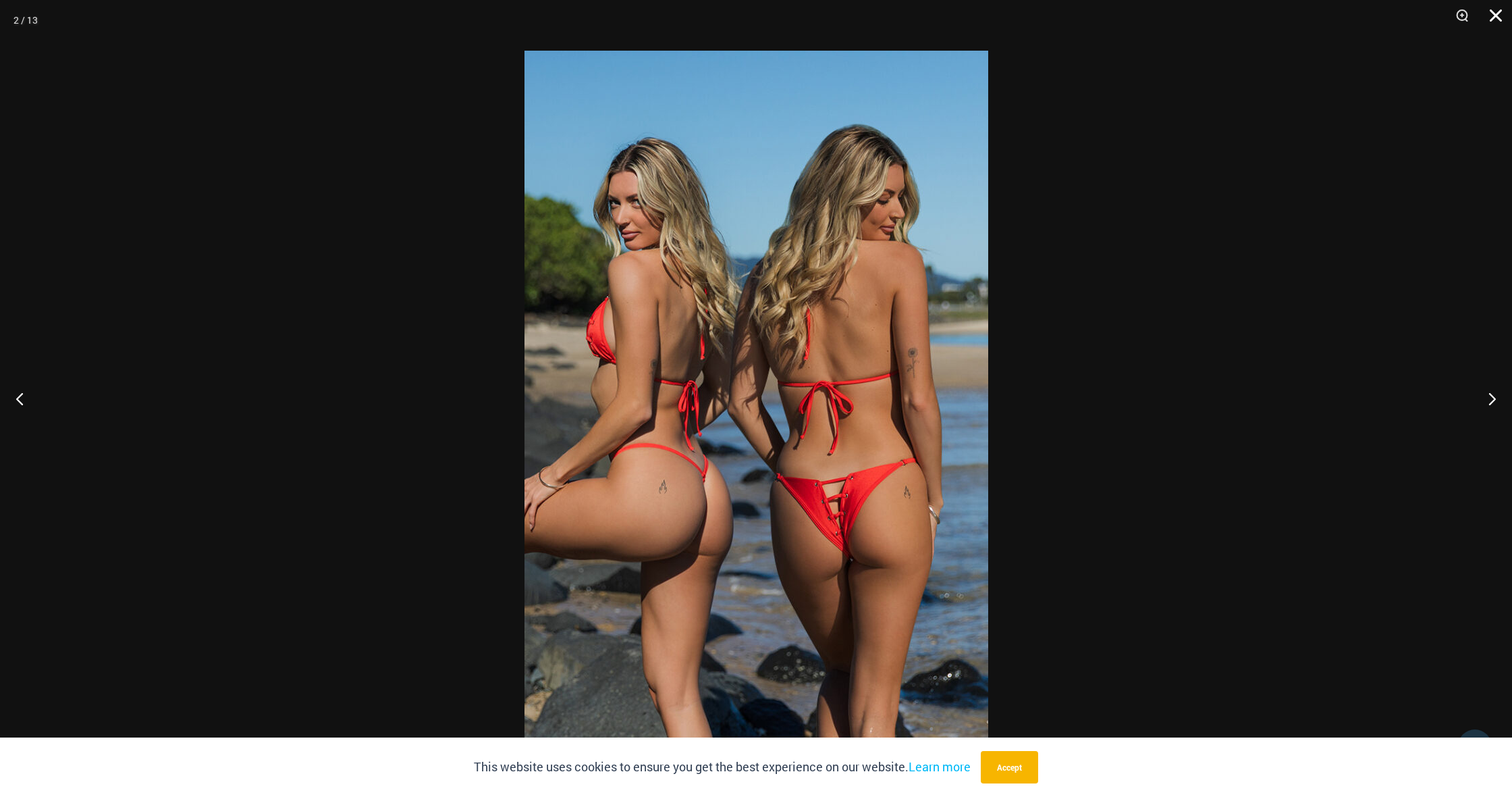
click at [1501, 18] on button "Close" at bounding box center [1492, 20] width 34 height 41
